Goal: Transaction & Acquisition: Subscribe to service/newsletter

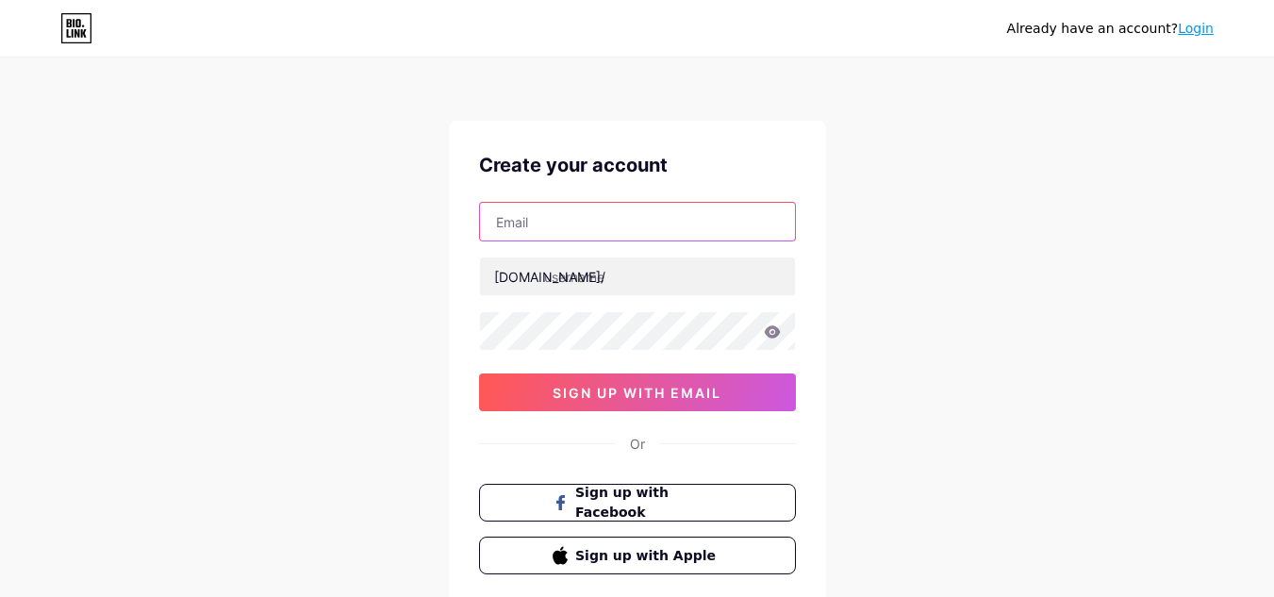
click at [586, 208] on input "text" at bounding box center [637, 222] width 315 height 38
click at [607, 208] on input "text" at bounding box center [637, 222] width 315 height 38
paste input "[EMAIL_ADDRESS][DOMAIN_NAME]"
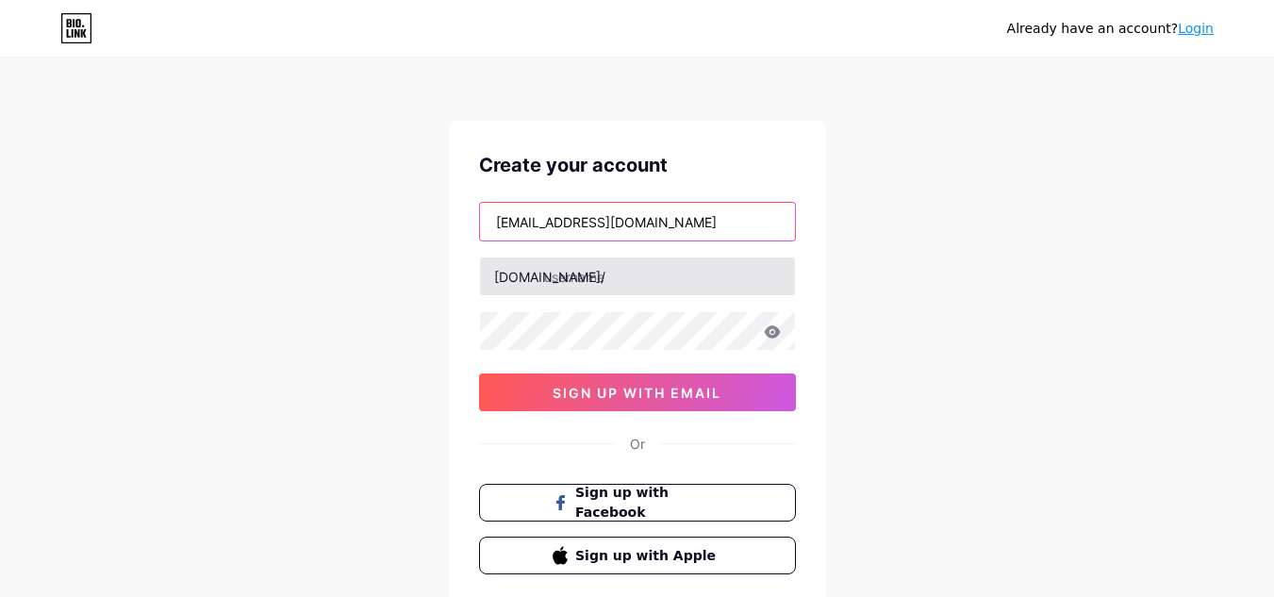
type input "[EMAIL_ADDRESS][DOMAIN_NAME]"
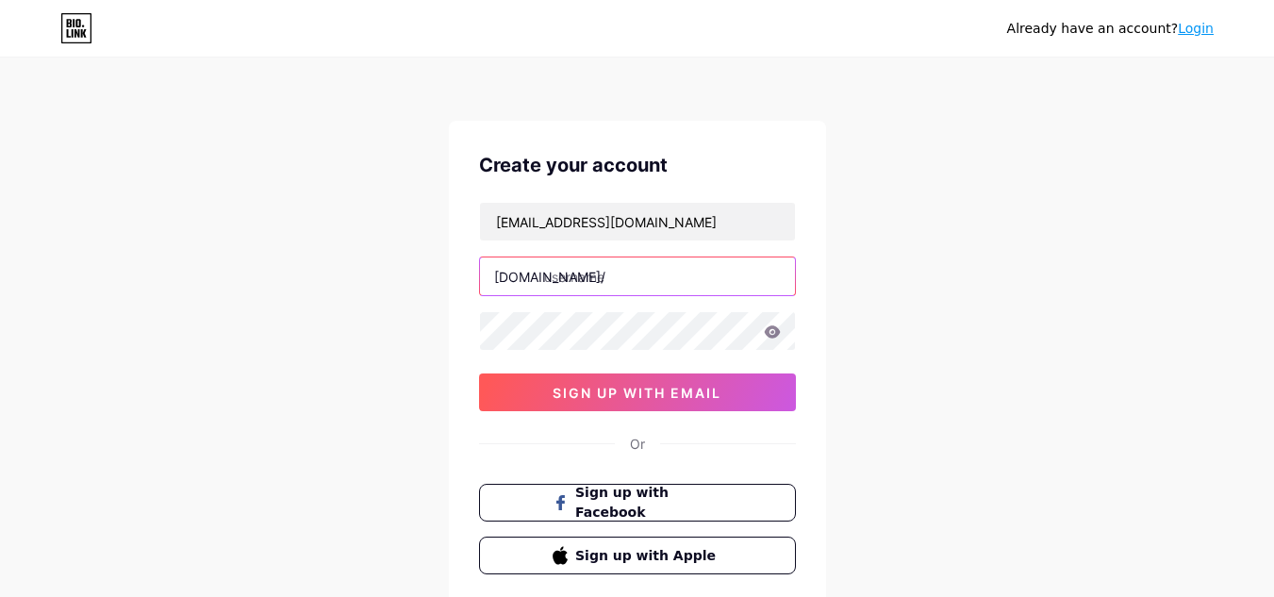
click at [605, 271] on input "text" at bounding box center [637, 276] width 315 height 38
click at [669, 259] on input "text" at bounding box center [637, 276] width 315 height 38
paste input "auctionbymayo"
type input "auctionbymayo"
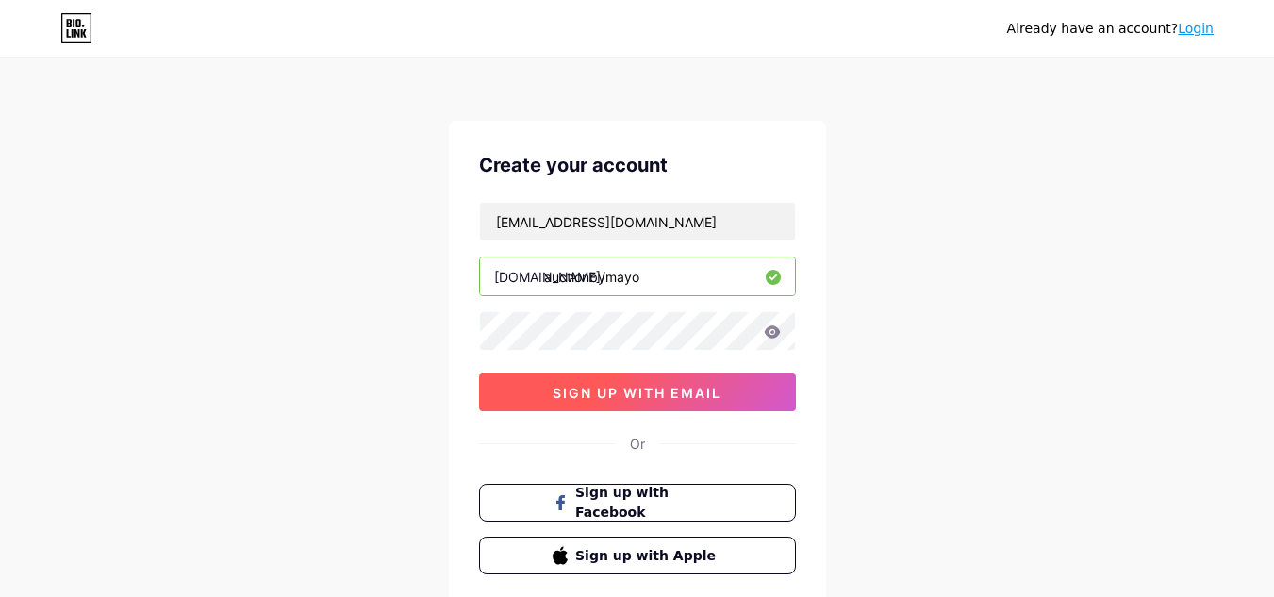
click at [603, 398] on span "sign up with email" at bounding box center [637, 393] width 169 height 16
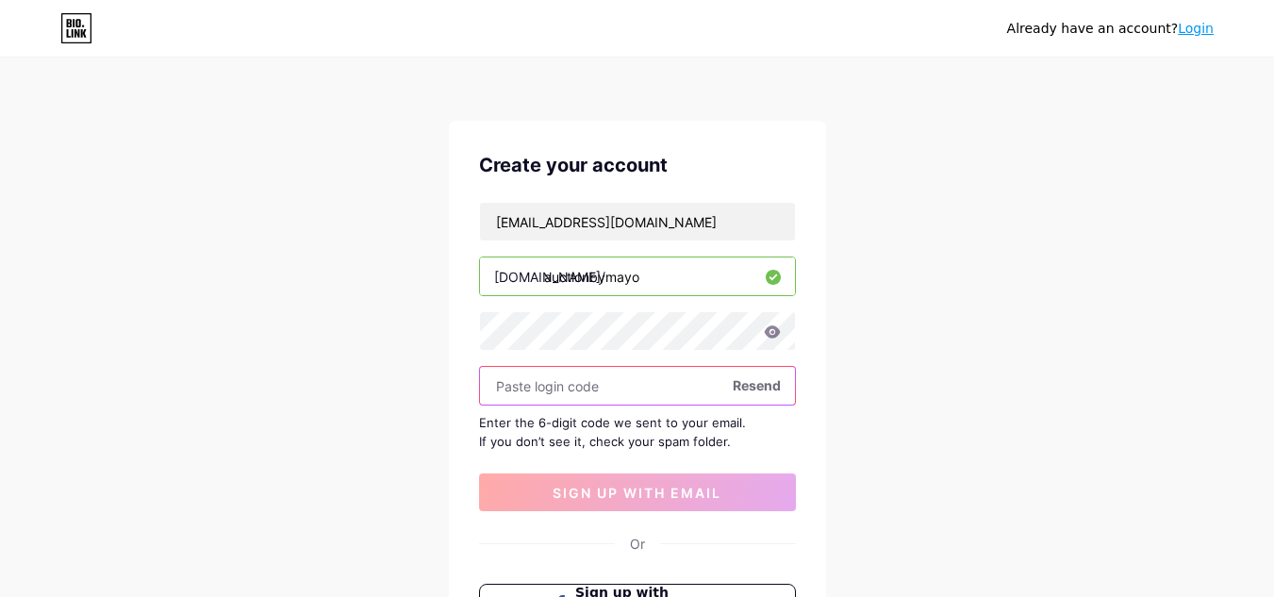
paste input "264145"
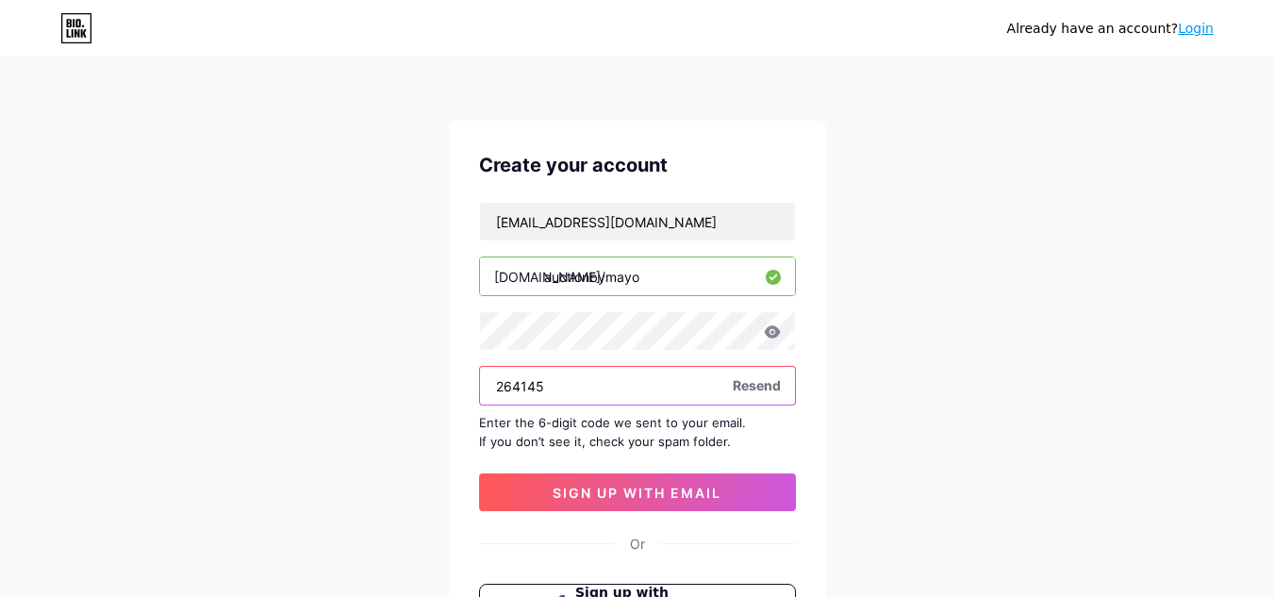
type input "264145"
click at [601, 511] on div "Create your account [EMAIL_ADDRESS][DOMAIN_NAME] [DOMAIN_NAME]/ auctionbymayo 2…" at bounding box center [637, 413] width 377 height 584
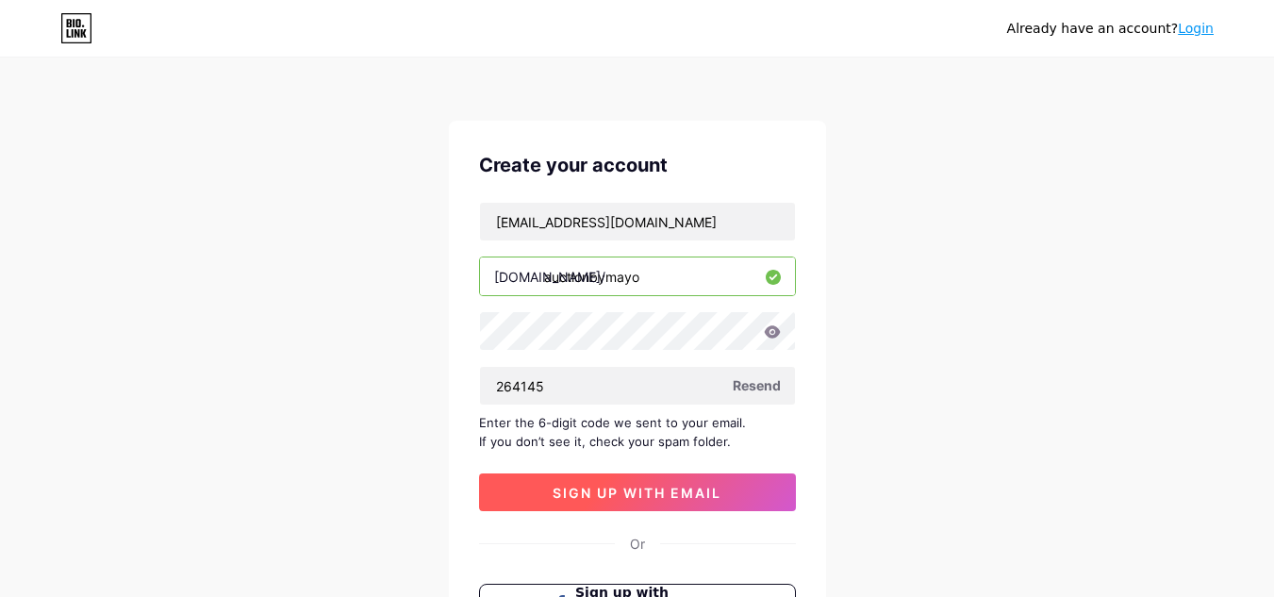
click at [603, 492] on span "sign up with email" at bounding box center [637, 493] width 169 height 16
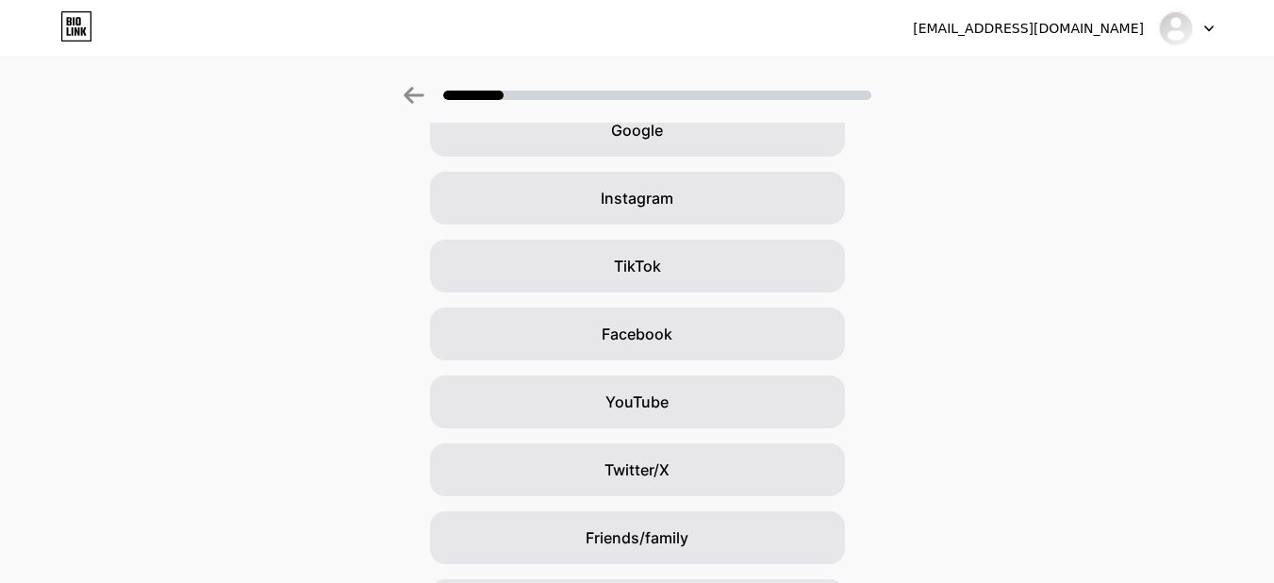
scroll to position [230, 0]
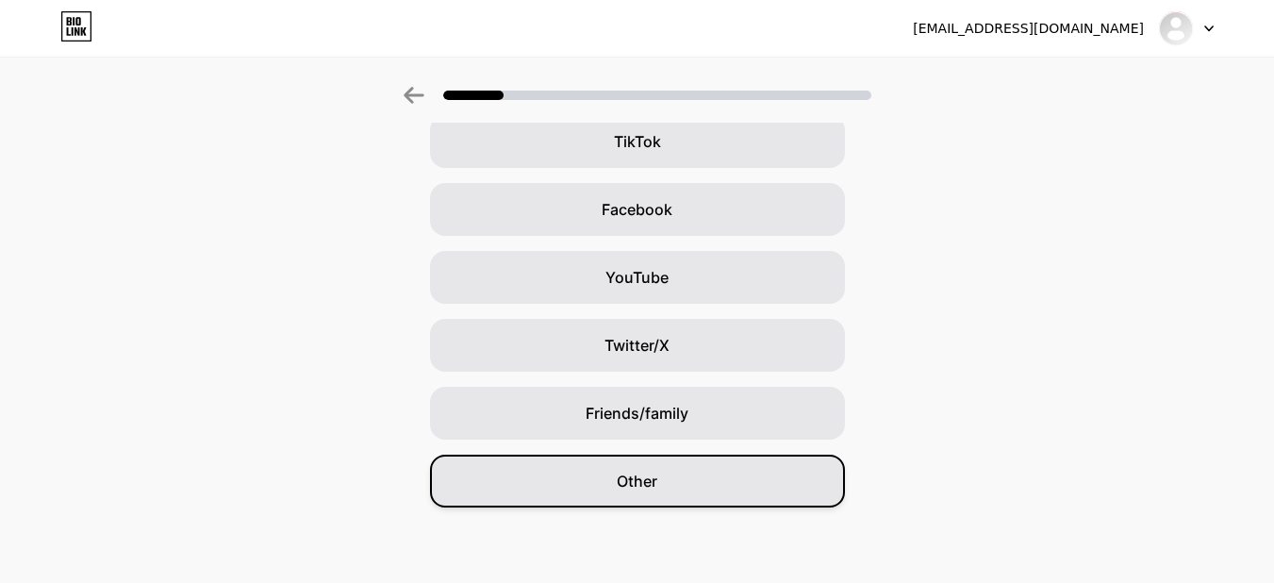
click at [649, 481] on span "Other" at bounding box center [637, 481] width 41 height 23
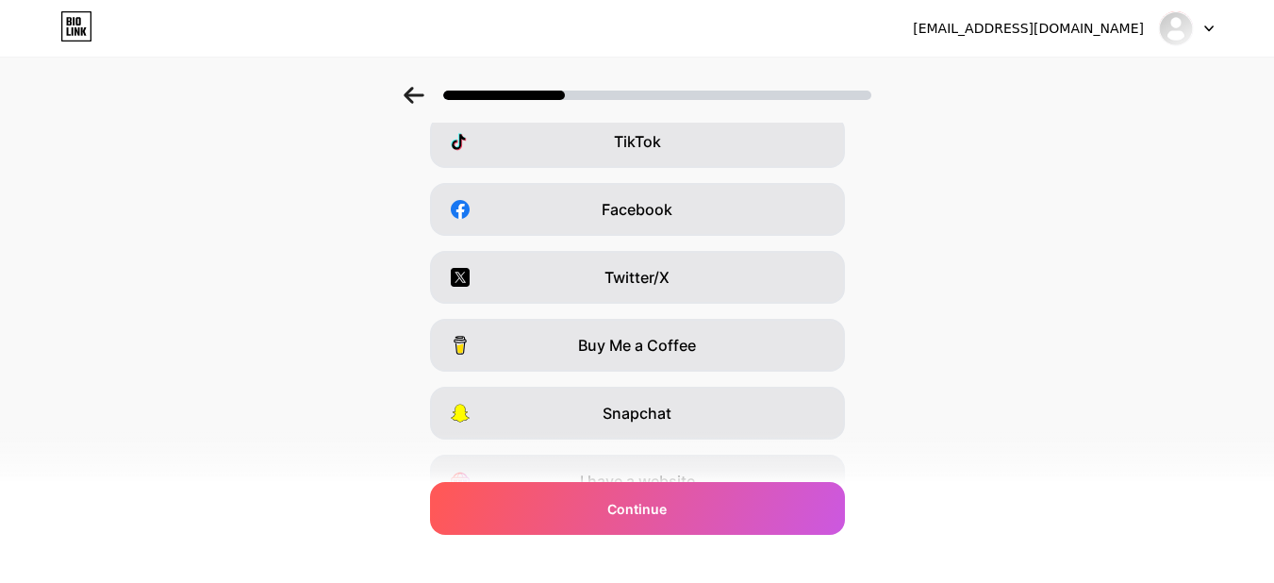
scroll to position [0, 0]
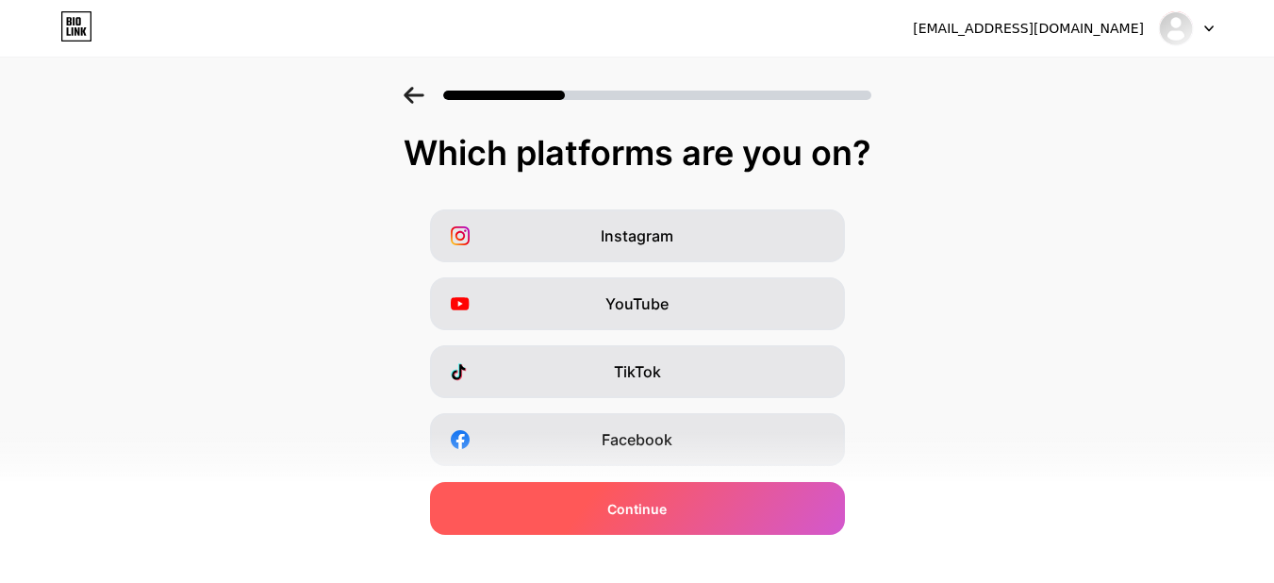
click at [645, 506] on span "Continue" at bounding box center [636, 509] width 59 height 20
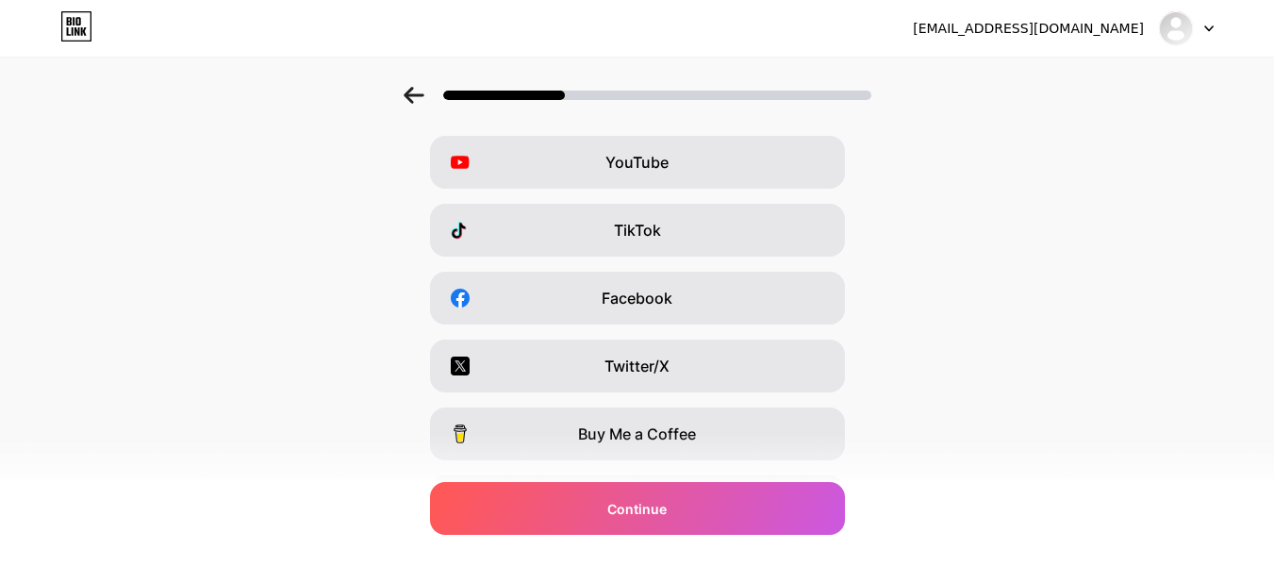
scroll to position [324, 0]
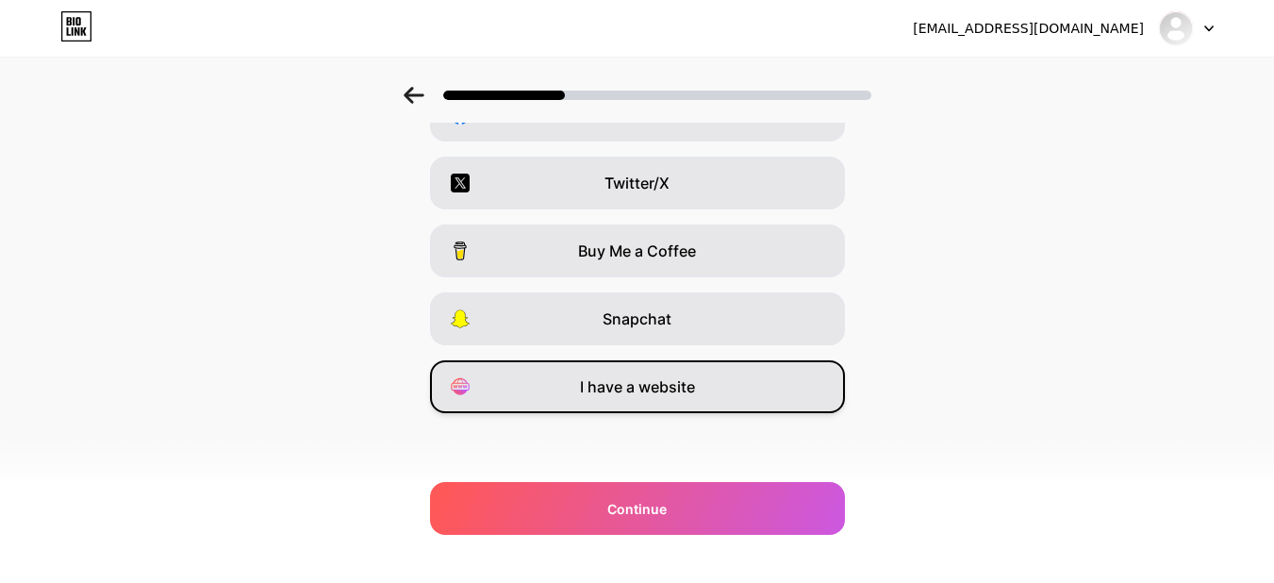
click at [661, 406] on div "I have a website" at bounding box center [637, 386] width 415 height 53
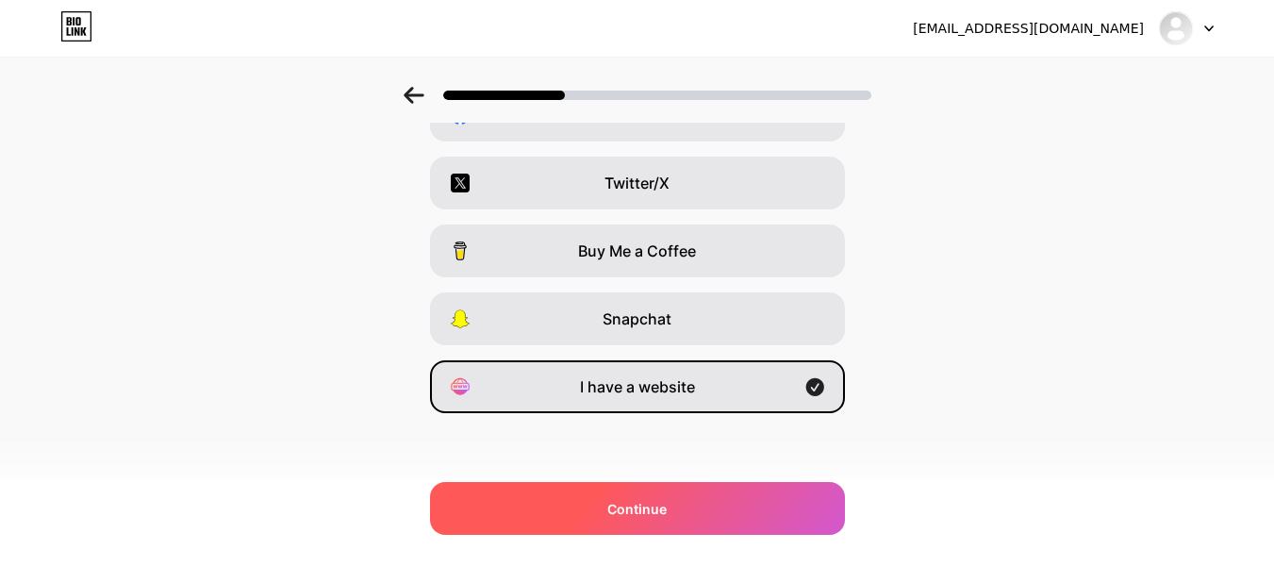
click at [666, 499] on span "Continue" at bounding box center [636, 509] width 59 height 20
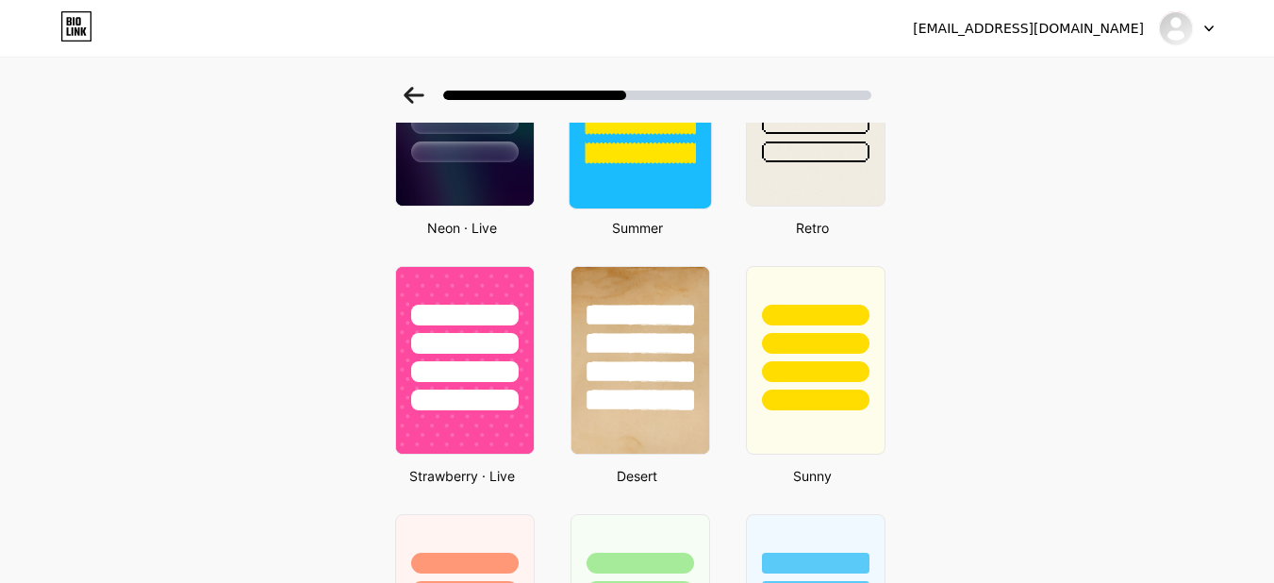
scroll to position [943, 0]
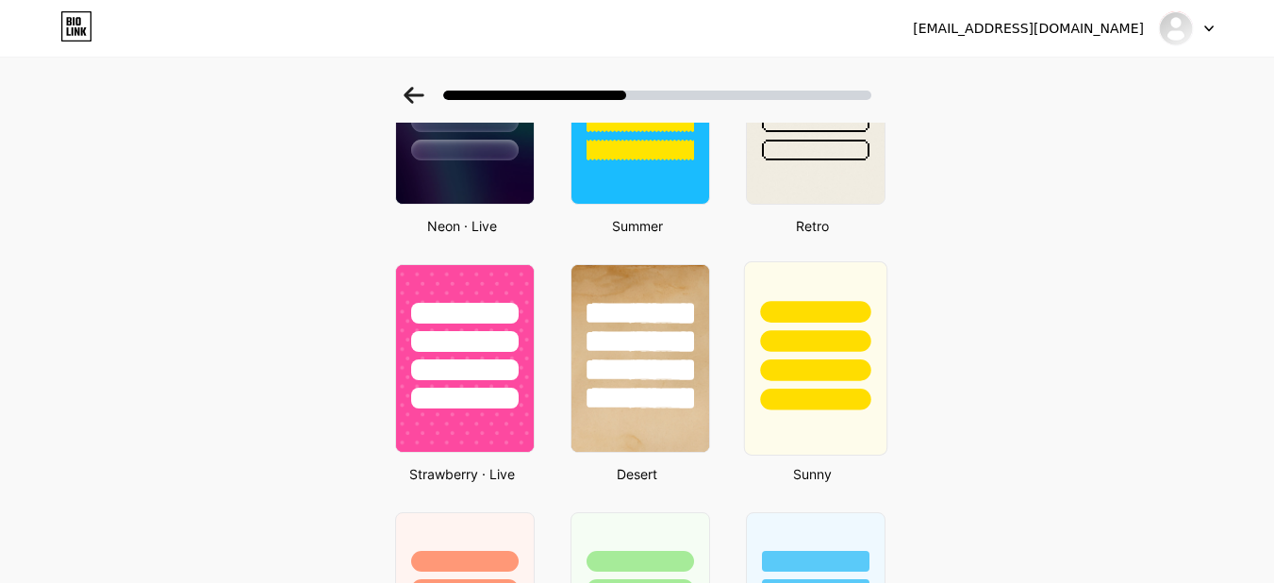
click at [779, 377] on div at bounding box center [815, 370] width 110 height 22
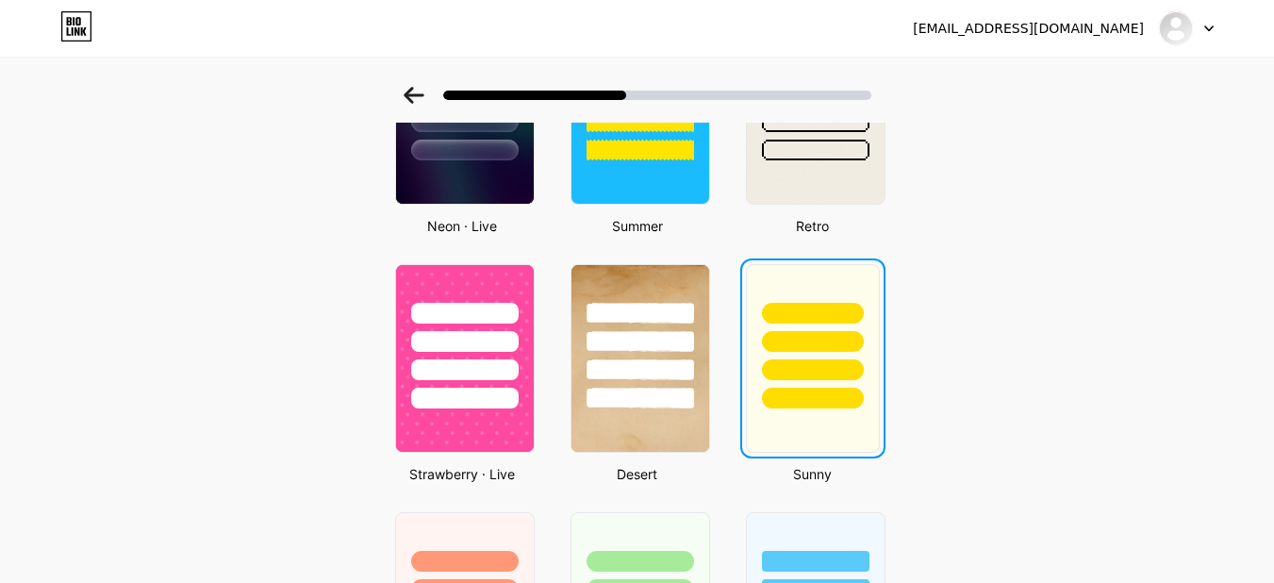
scroll to position [0, 0]
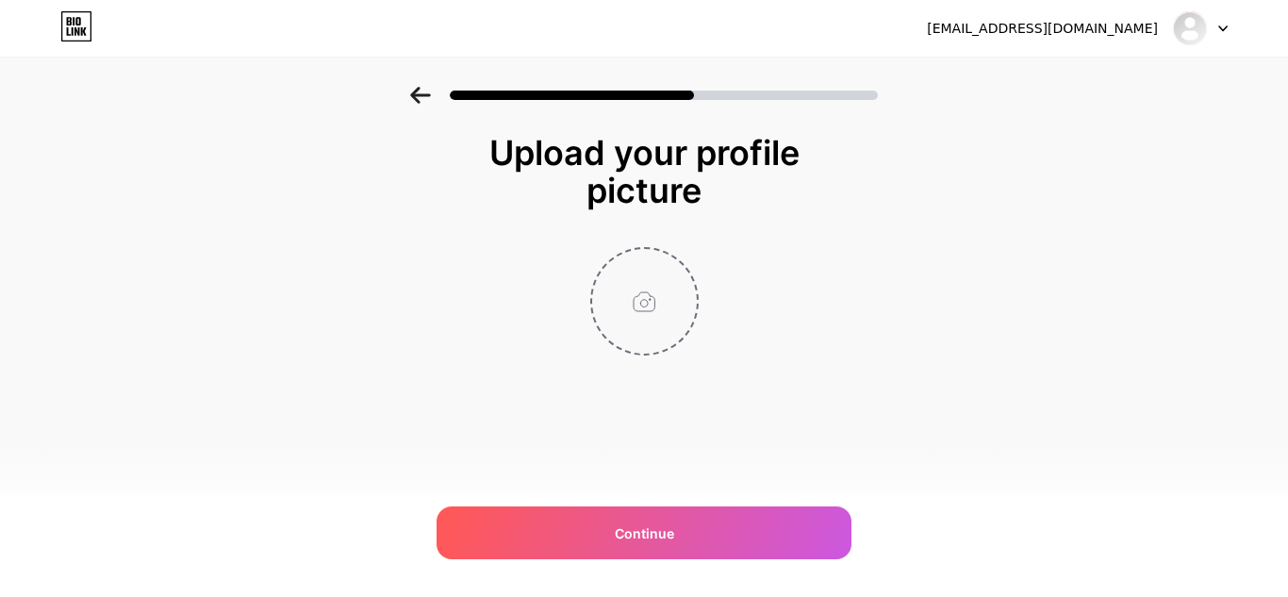
click at [619, 303] on input "file" at bounding box center [644, 301] width 105 height 105
type input "C:\fakepath\img_1734968442678885987.jpg"
click at [656, 493] on div "[EMAIL_ADDRESS][DOMAIN_NAME] Logout Link Copied Upload your profile picture Con…" at bounding box center [644, 298] width 1288 height 597
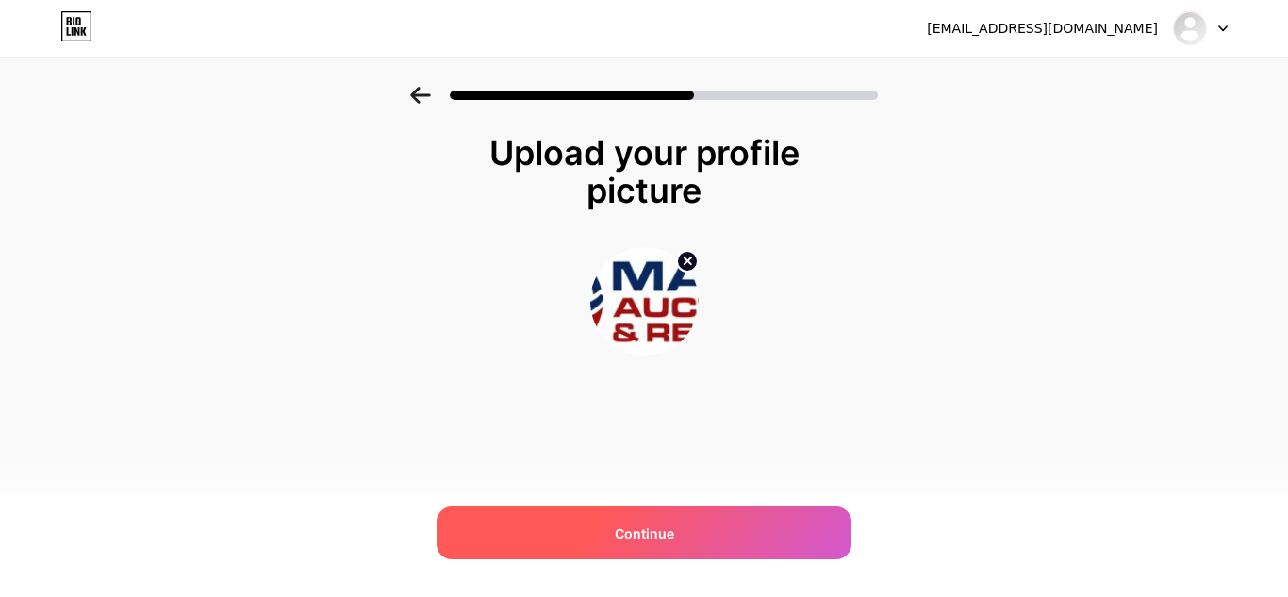
click at [652, 518] on div "Continue" at bounding box center [644, 532] width 415 height 53
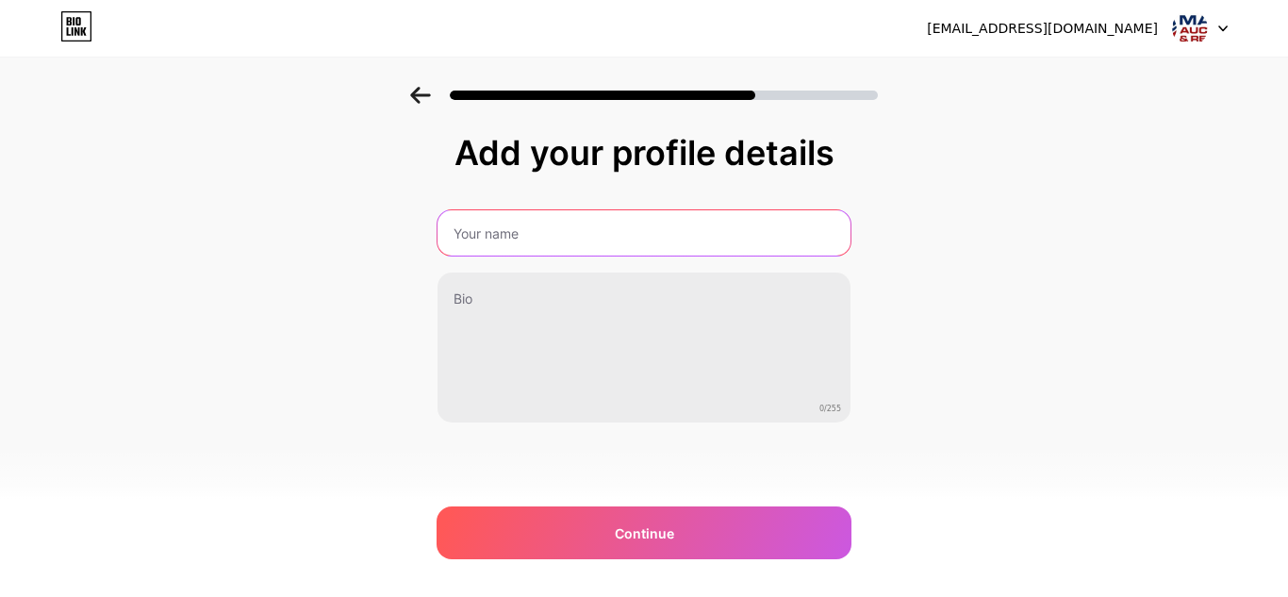
click at [487, 251] on input "text" at bounding box center [644, 232] width 413 height 45
type input "Mayo Auction and Realty"
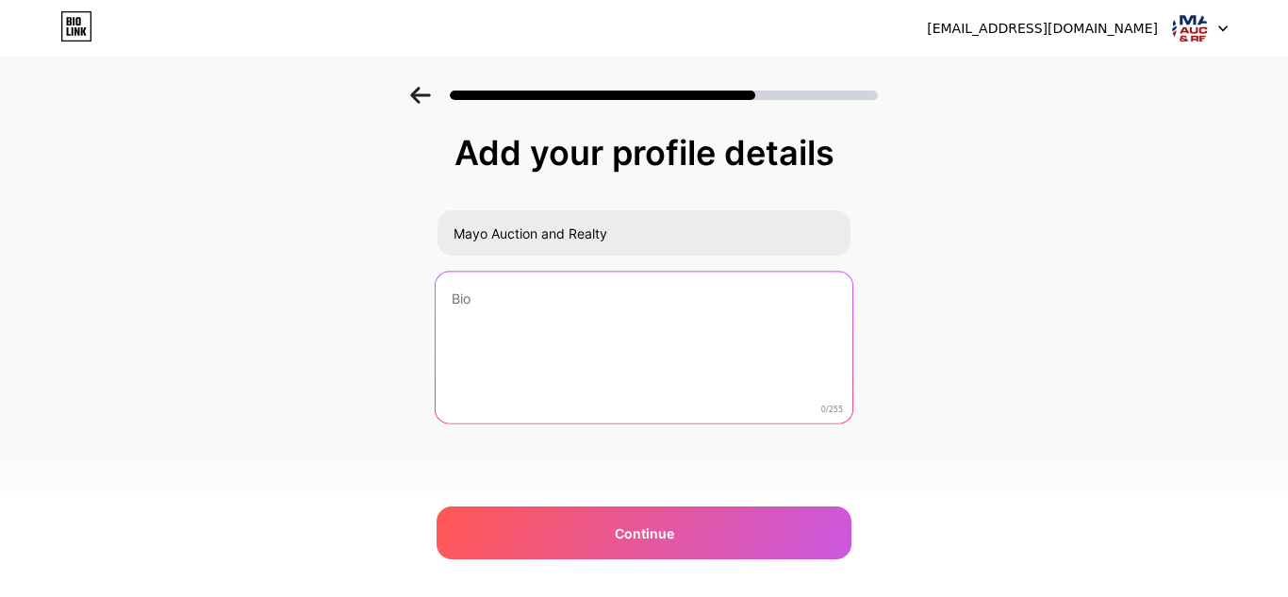
click at [480, 303] on textarea at bounding box center [644, 349] width 417 height 154
paste textarea "Mayo Auction and Realty is a trusted name in auctions and real estate, serving …"
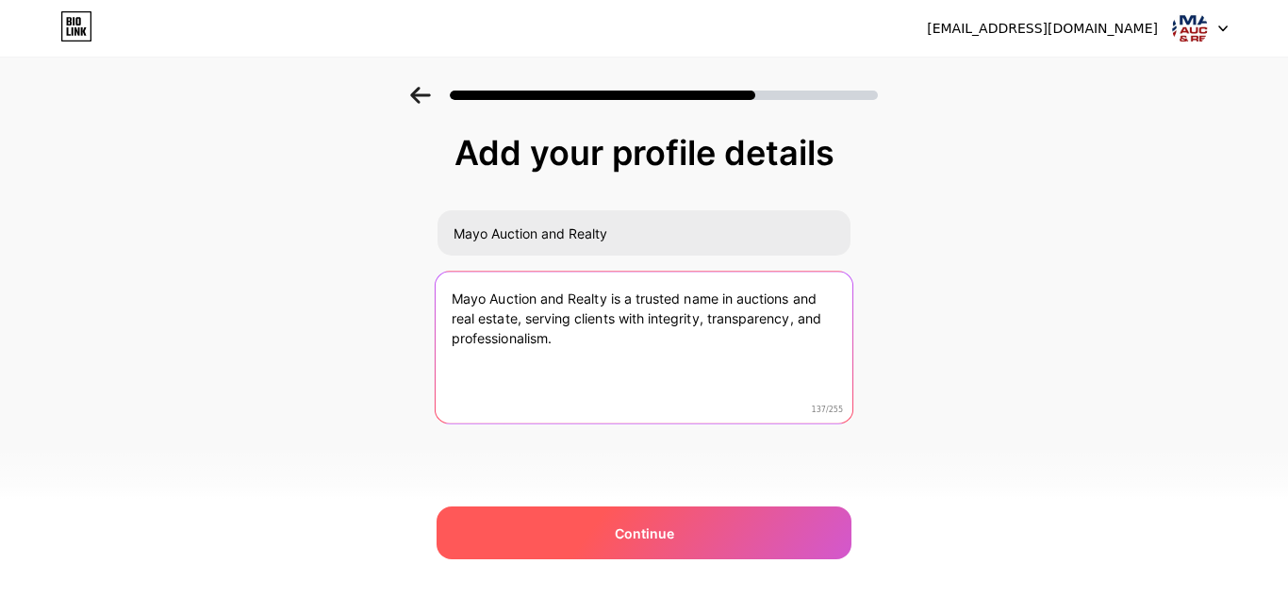
type textarea "Mayo Auction and Realty is a trusted name in auctions and real estate, serving …"
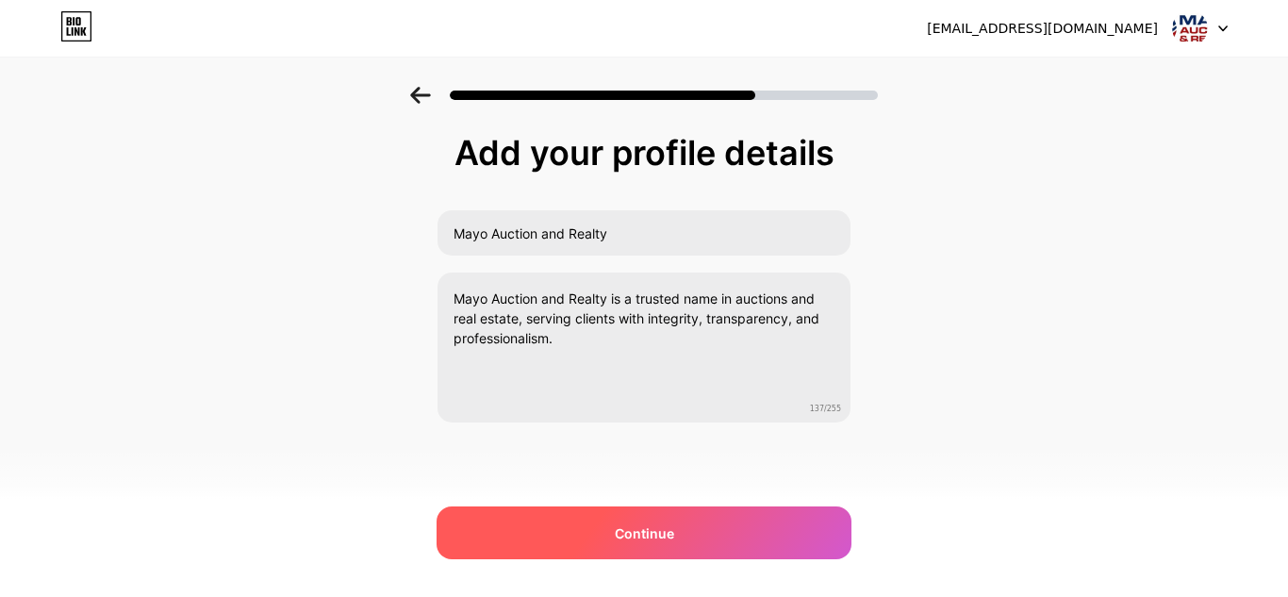
click at [639, 519] on div "Continue" at bounding box center [644, 532] width 415 height 53
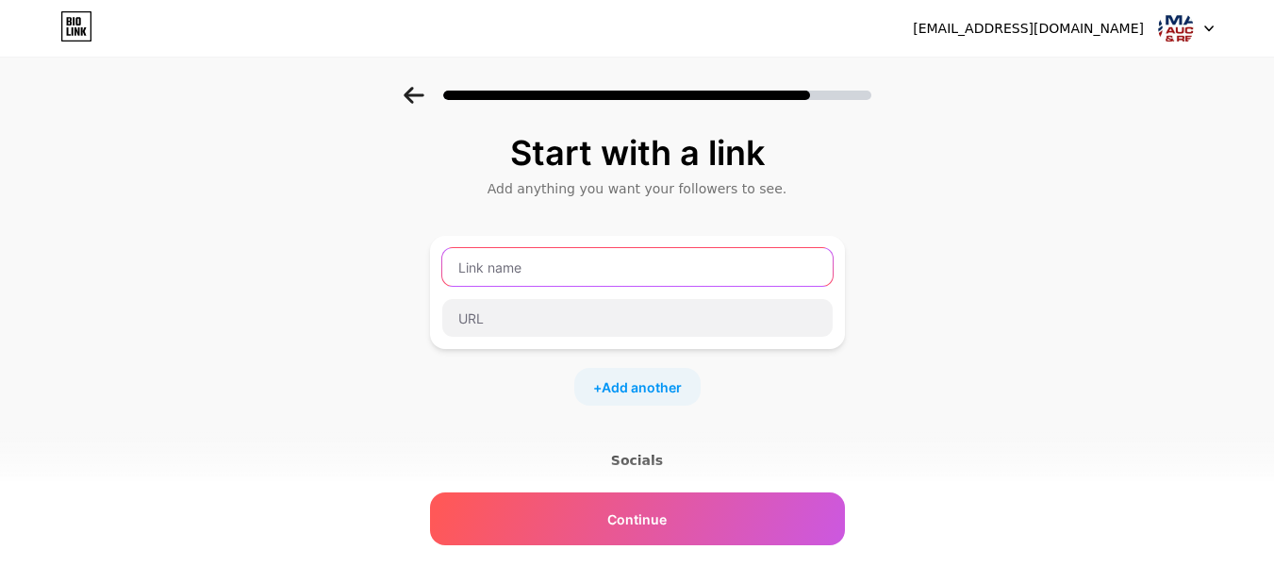
click at [514, 280] on input "text" at bounding box center [637, 267] width 390 height 38
paste input "Auto Auction [US_STATE]"
type input "Auto Auction [US_STATE]"
click at [506, 340] on div "Auto Auction [US_STATE]" at bounding box center [637, 292] width 415 height 113
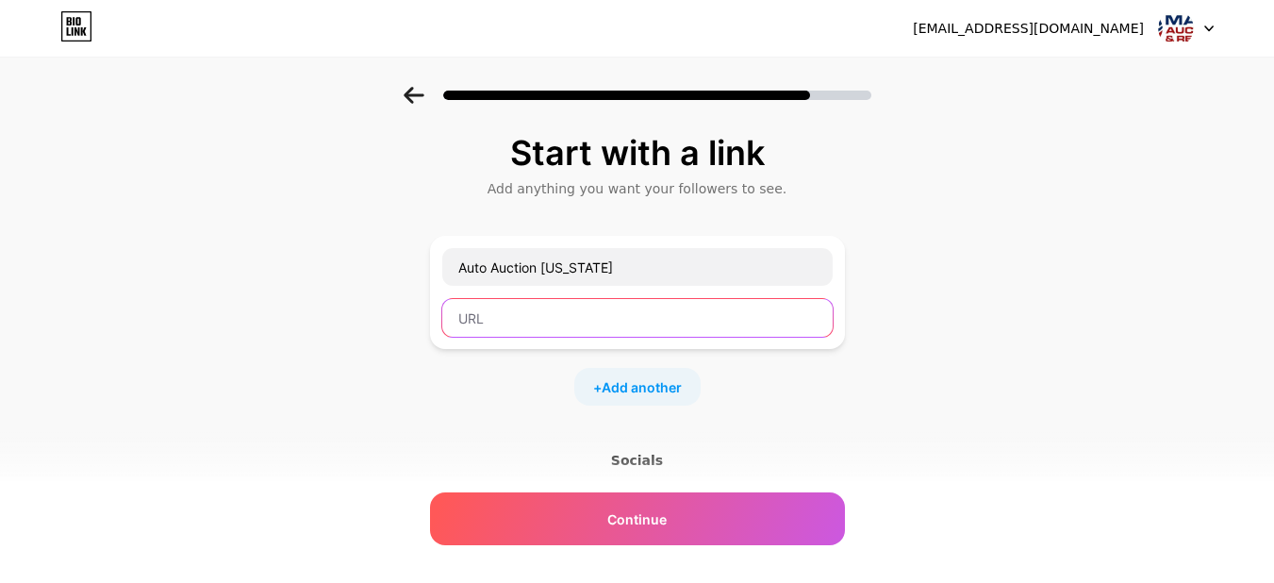
click at [506, 328] on input "text" at bounding box center [637, 318] width 390 height 38
click at [534, 325] on input "text" at bounding box center [637, 318] width 390 height 38
paste input "[URL][DOMAIN_NAME]"
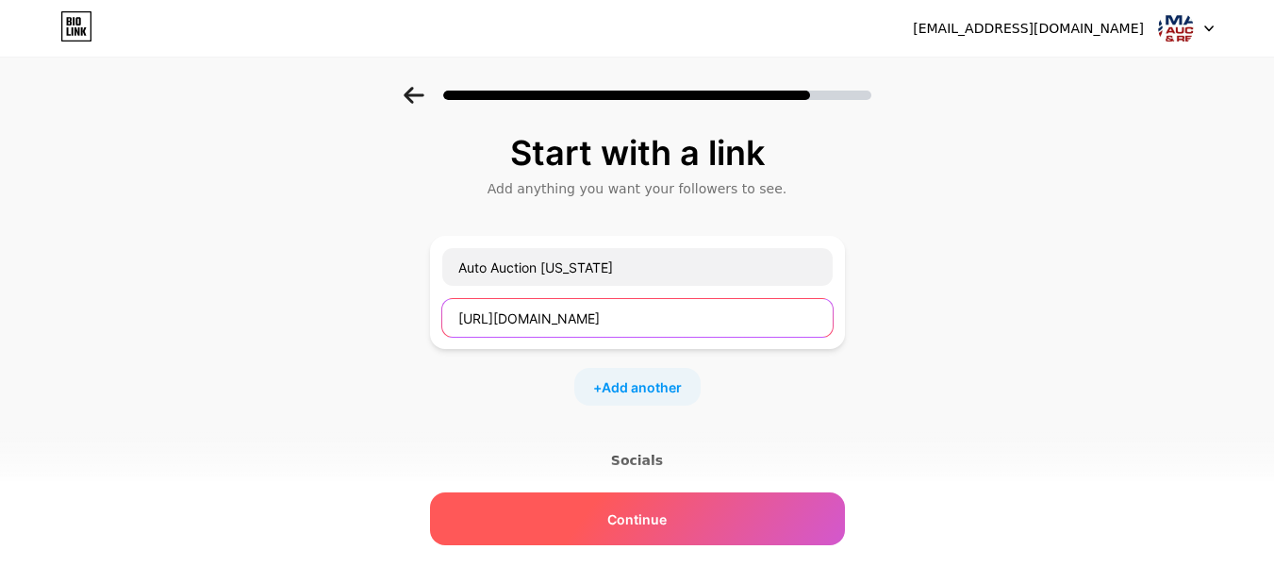
type input "[URL][DOMAIN_NAME]"
click at [641, 525] on span "Continue" at bounding box center [636, 519] width 59 height 20
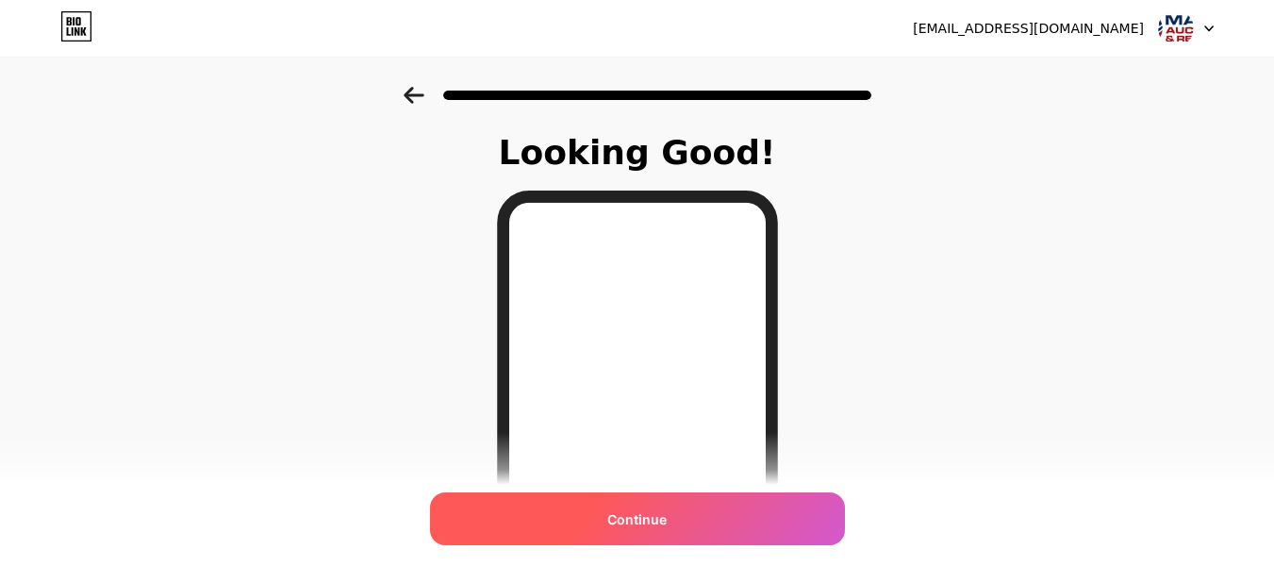
click at [654, 518] on span "Continue" at bounding box center [636, 519] width 59 height 20
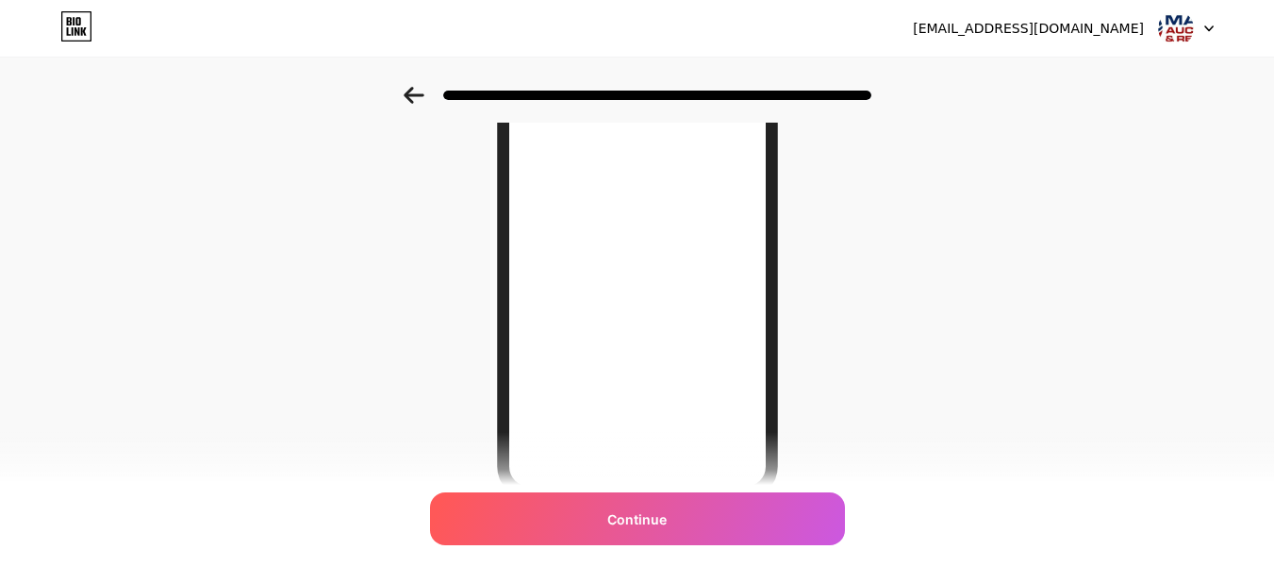
scroll to position [365, 0]
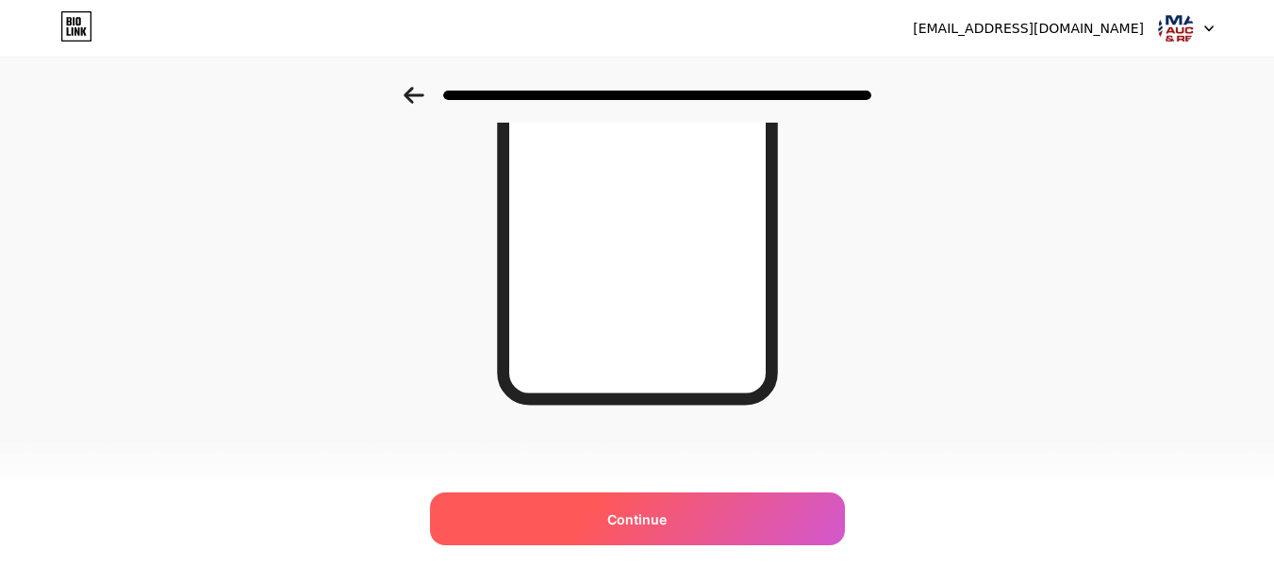
click at [644, 520] on span "Continue" at bounding box center [636, 519] width 59 height 20
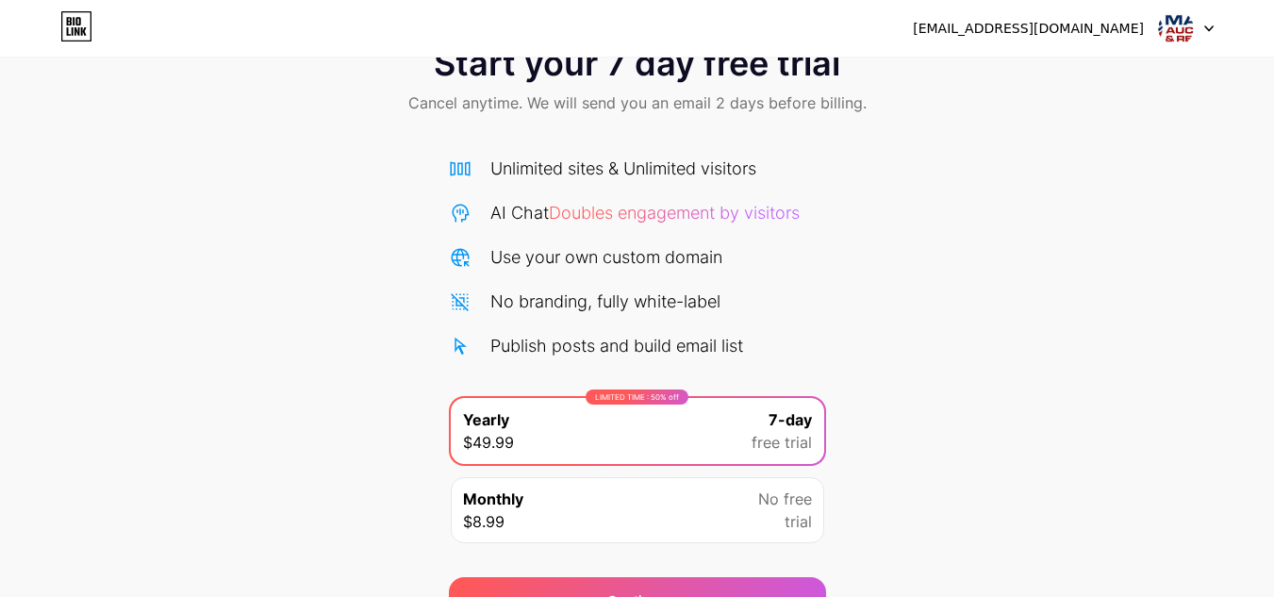
scroll to position [162, 0]
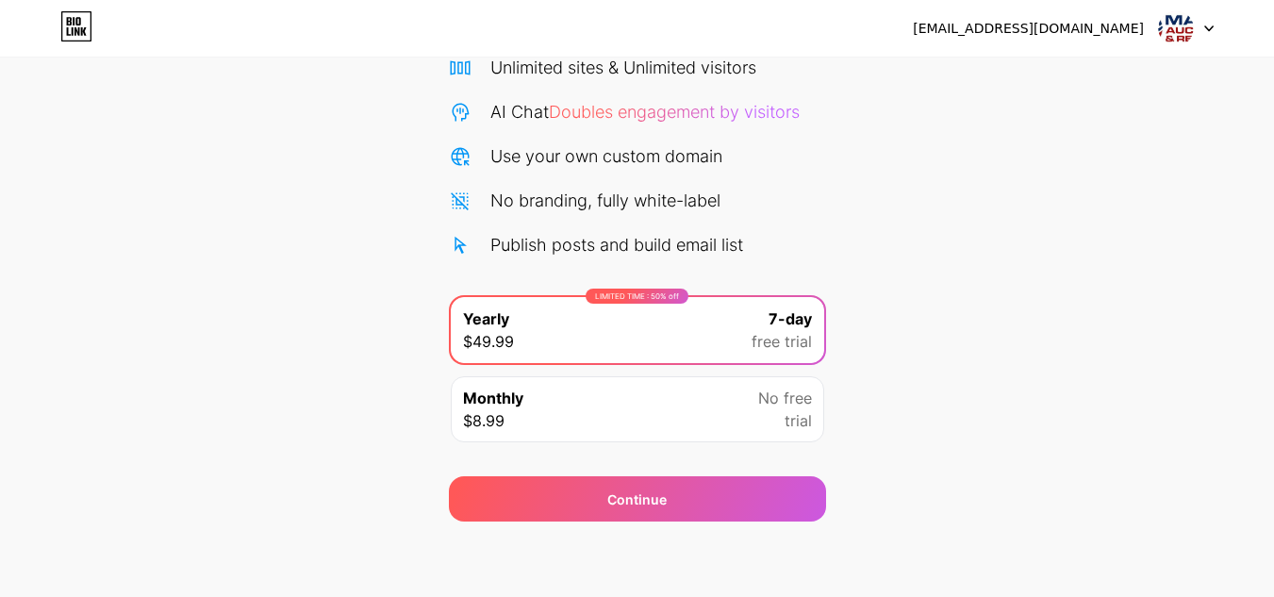
click at [922, 399] on div "Start your 7 day free trial Cancel anytime. We will send you an email 2 days be…" at bounding box center [637, 223] width 1274 height 597
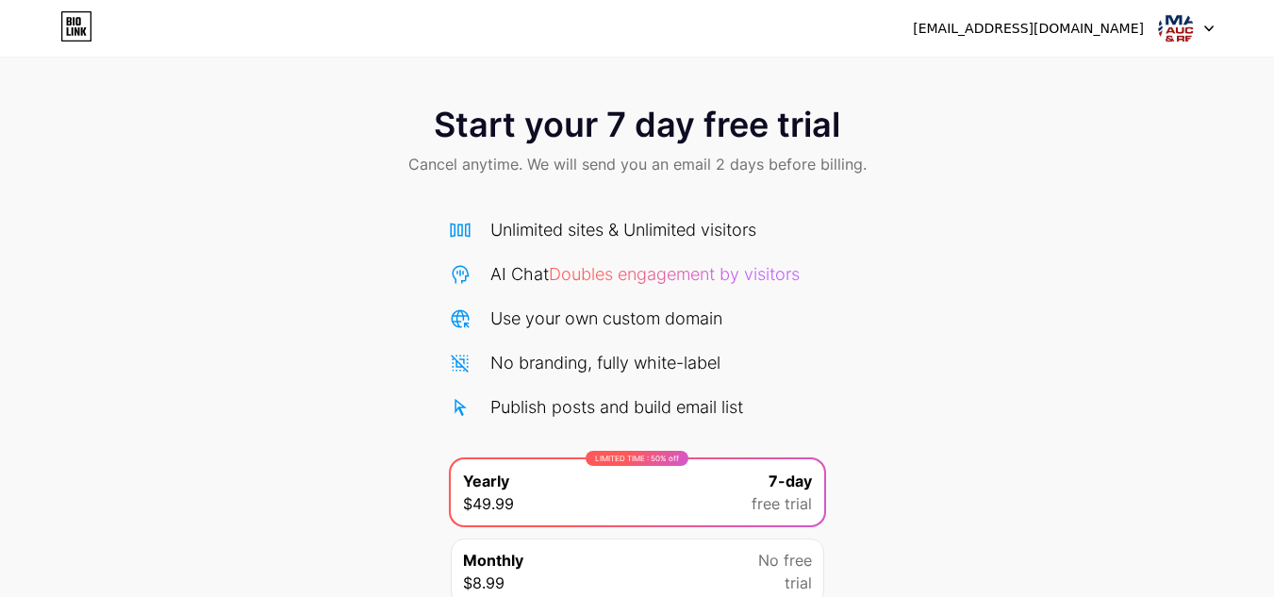
click at [62, 29] on icon at bounding box center [76, 26] width 29 height 29
click at [1151, 11] on div "[EMAIL_ADDRESS][DOMAIN_NAME]" at bounding box center [1063, 28] width 301 height 34
click at [1168, 24] on img at bounding box center [1176, 28] width 36 height 36
click at [1144, 234] on div "Start your 7 day free trial Cancel anytime. We will send you an email 2 days be…" at bounding box center [637, 385] width 1274 height 597
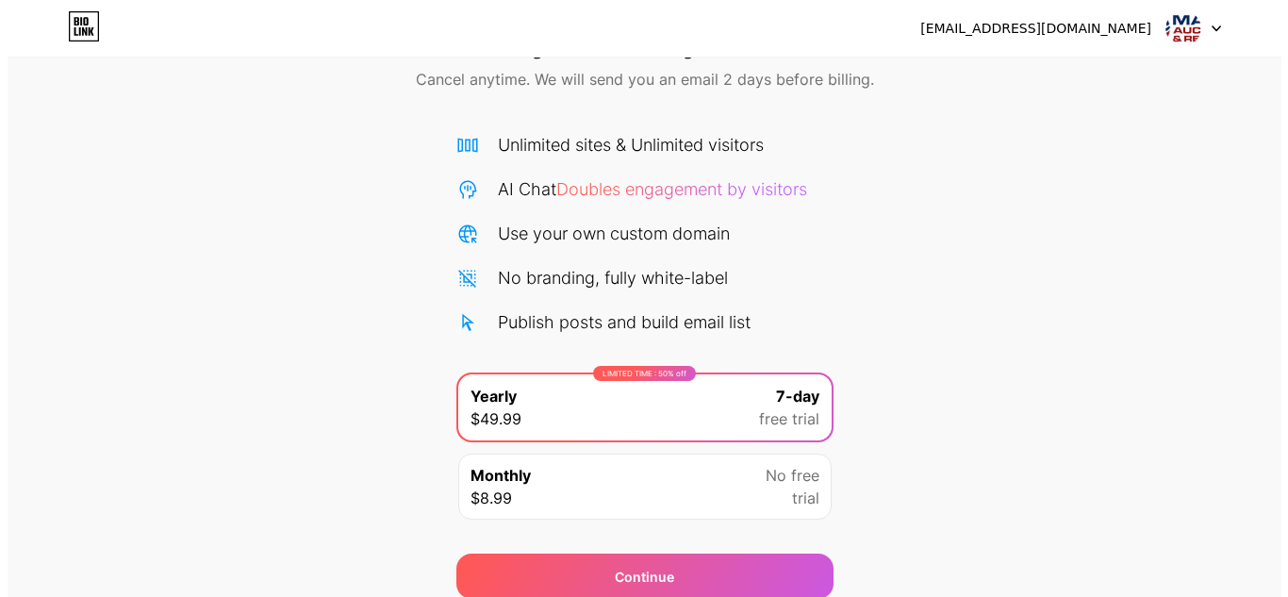
scroll to position [162, 0]
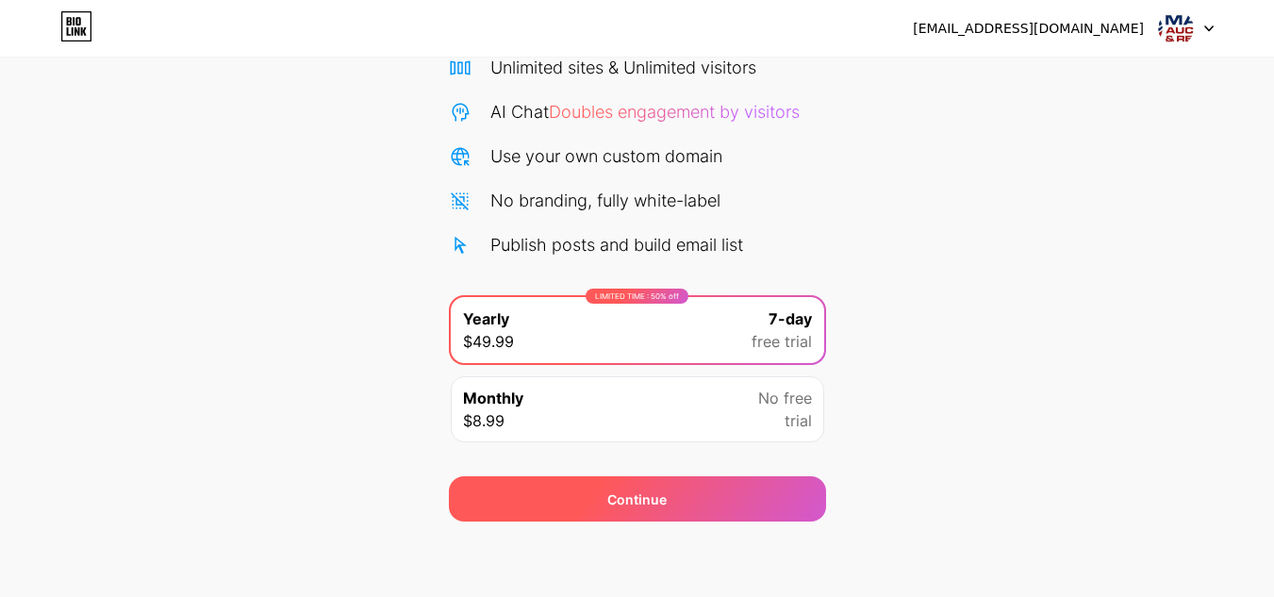
click at [629, 506] on div "Continue" at bounding box center [636, 500] width 59 height 20
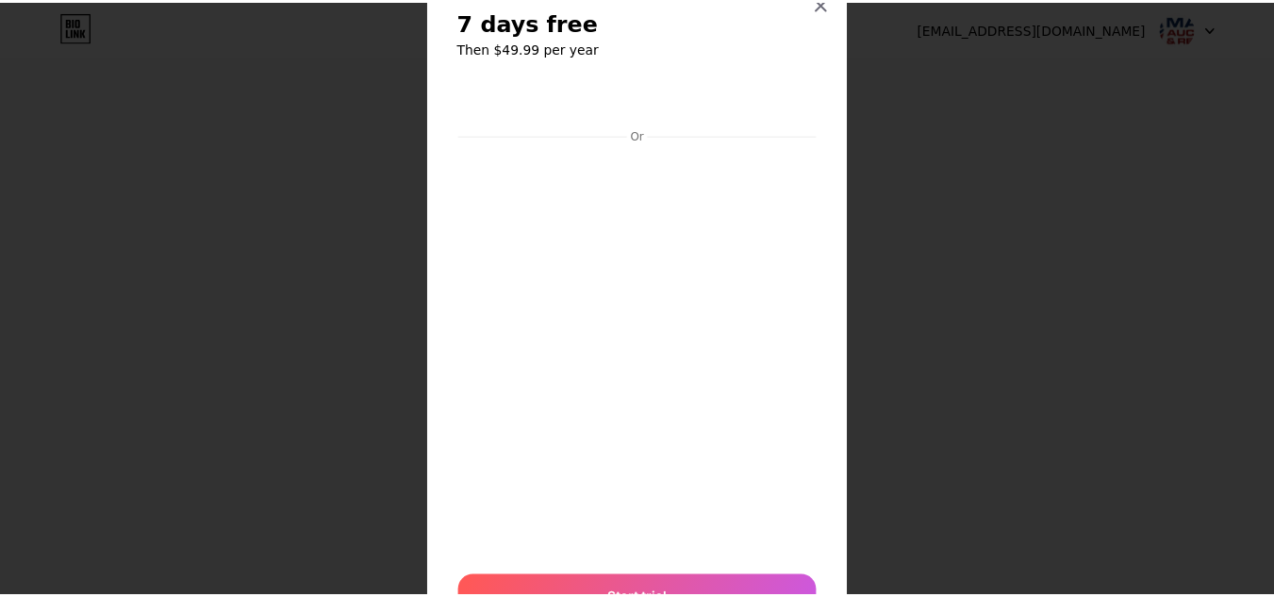
scroll to position [0, 0]
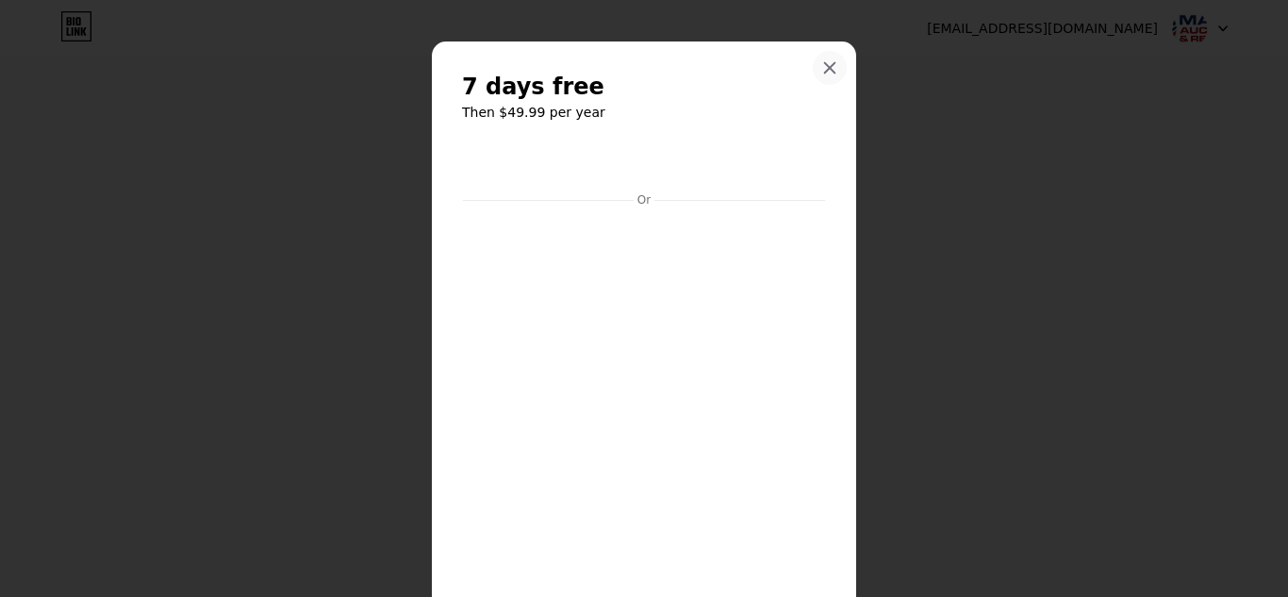
click at [822, 77] on div at bounding box center [830, 68] width 34 height 34
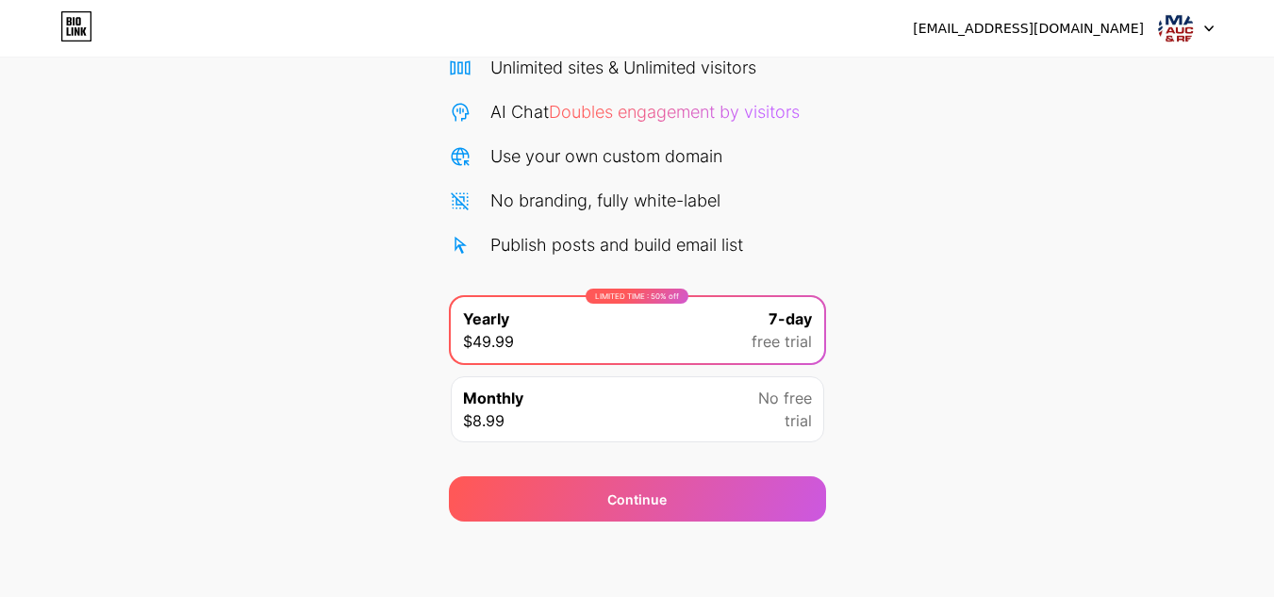
click at [74, 32] on icon at bounding box center [76, 26] width 32 height 30
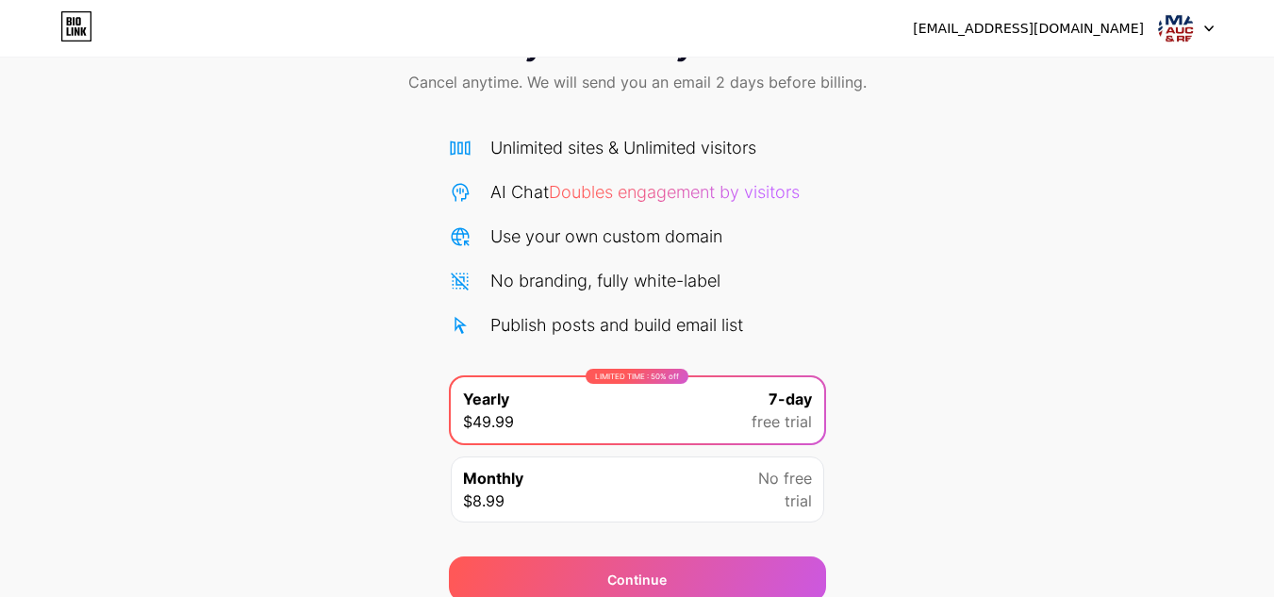
scroll to position [162, 0]
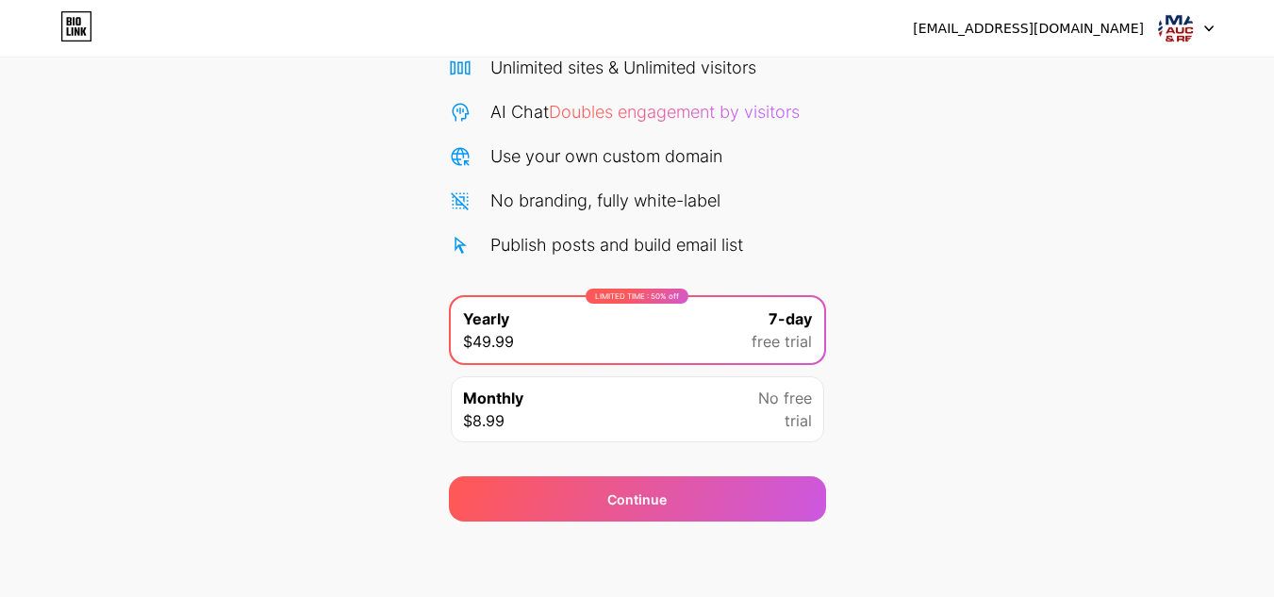
click at [689, 405] on div "Monthly $8.99 No free trial" at bounding box center [638, 409] width 374 height 66
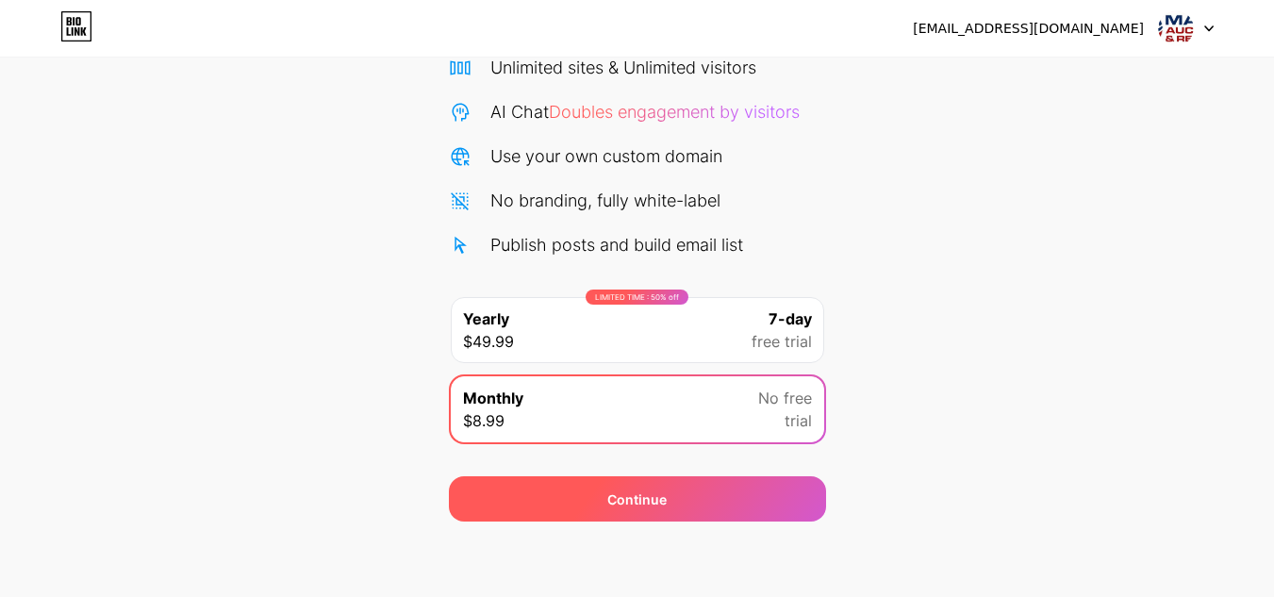
click at [679, 495] on div "Continue" at bounding box center [637, 498] width 377 height 45
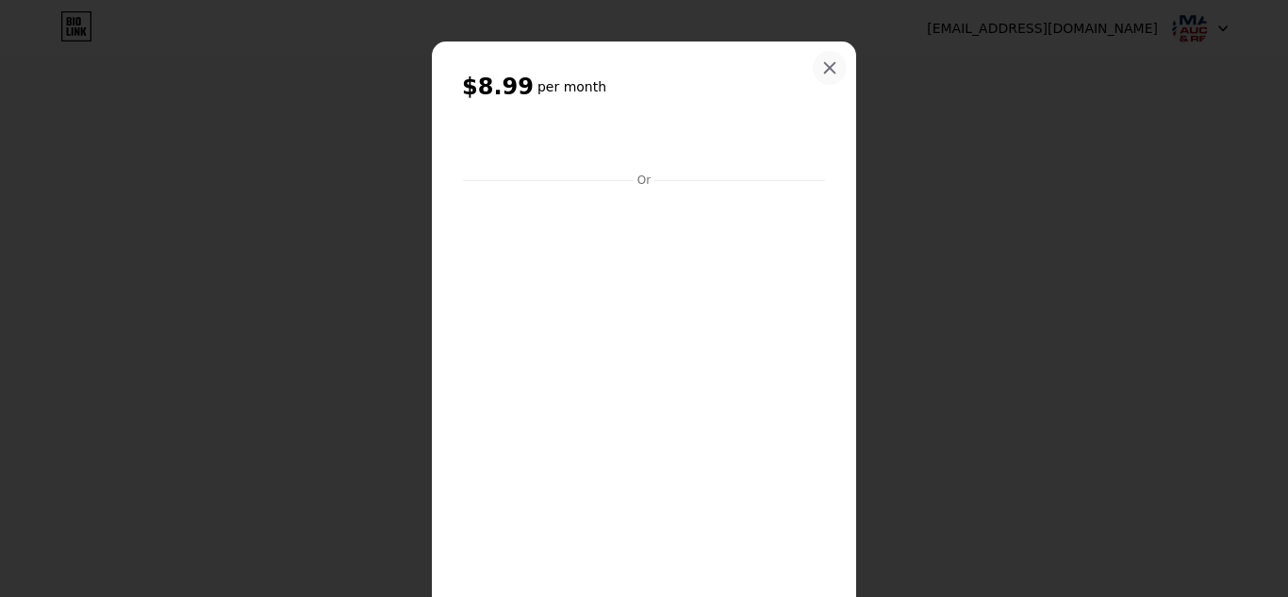
drag, startPoint x: 814, startPoint y: 69, endPoint x: 864, endPoint y: 117, distance: 69.4
click at [816, 71] on div at bounding box center [830, 68] width 34 height 34
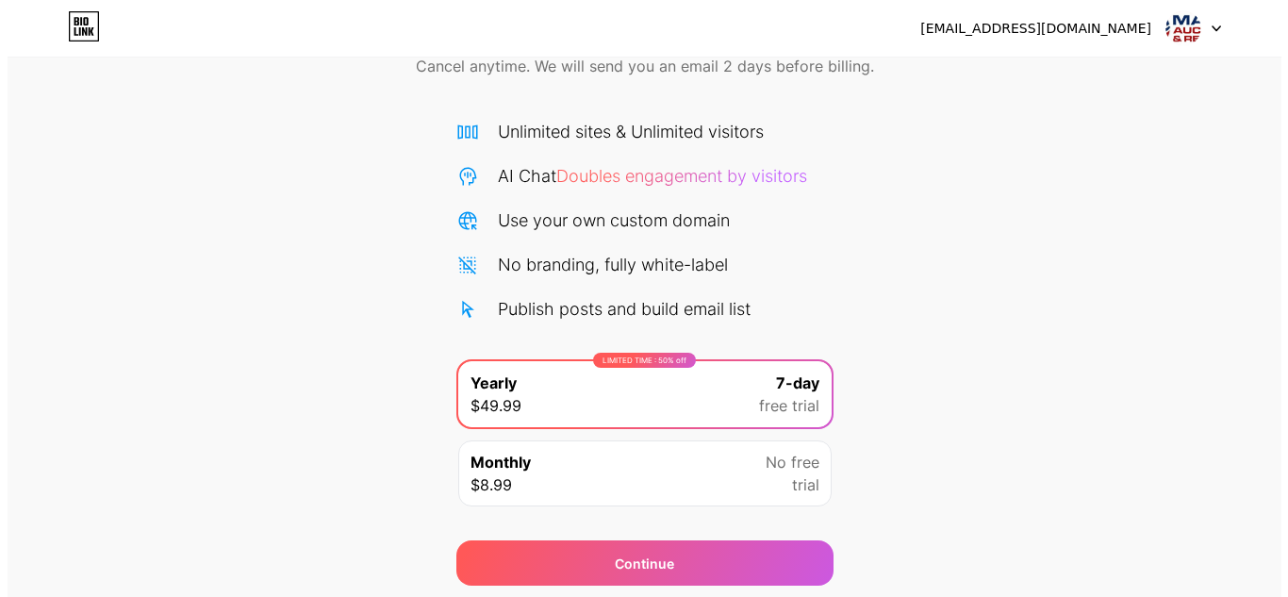
scroll to position [162, 0]
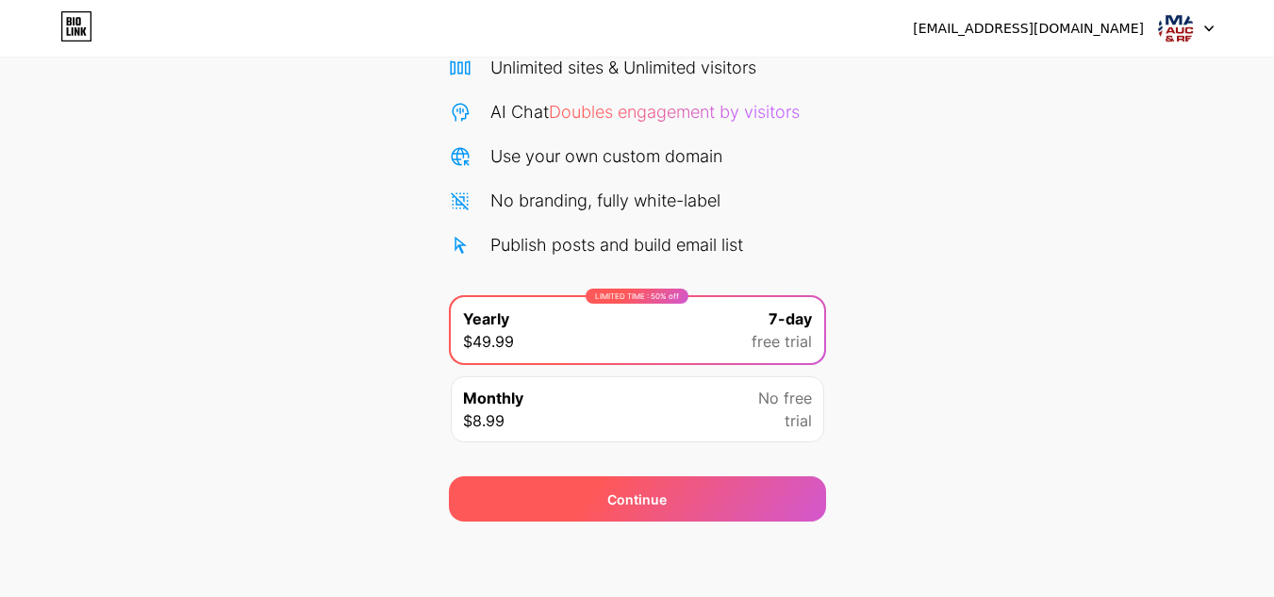
click at [689, 502] on div "Continue" at bounding box center [637, 498] width 377 height 45
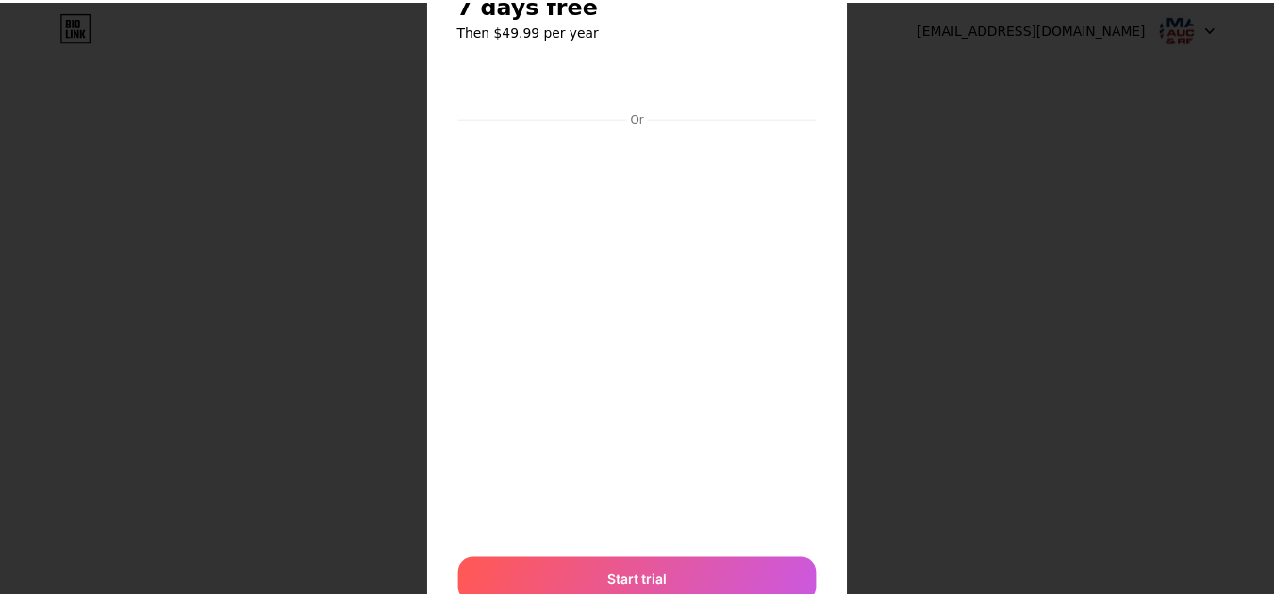
scroll to position [0, 0]
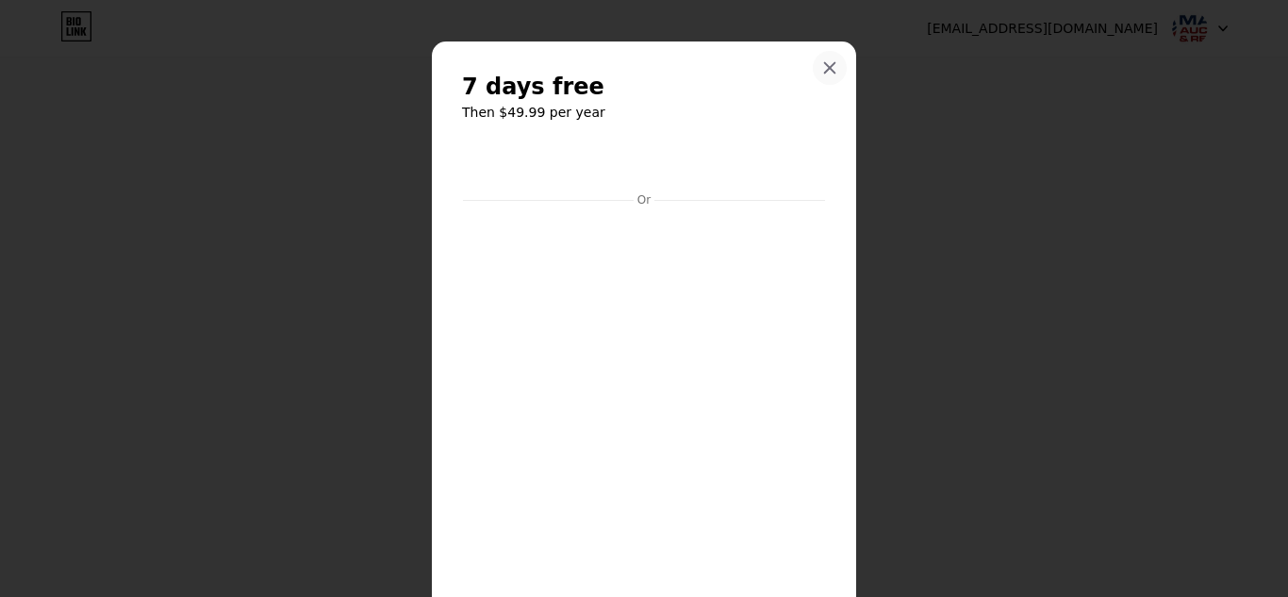
click at [820, 59] on div at bounding box center [830, 68] width 34 height 34
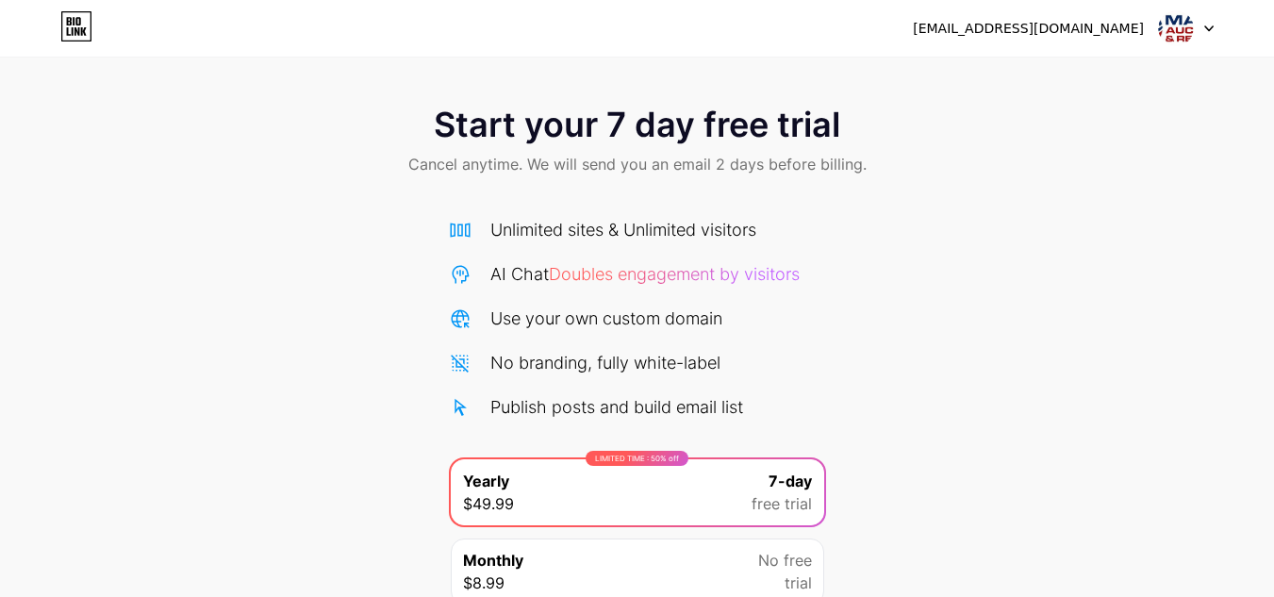
click at [1104, 25] on div "[EMAIL_ADDRESS][DOMAIN_NAME]" at bounding box center [1028, 29] width 231 height 20
